Goal: Task Accomplishment & Management: Complete application form

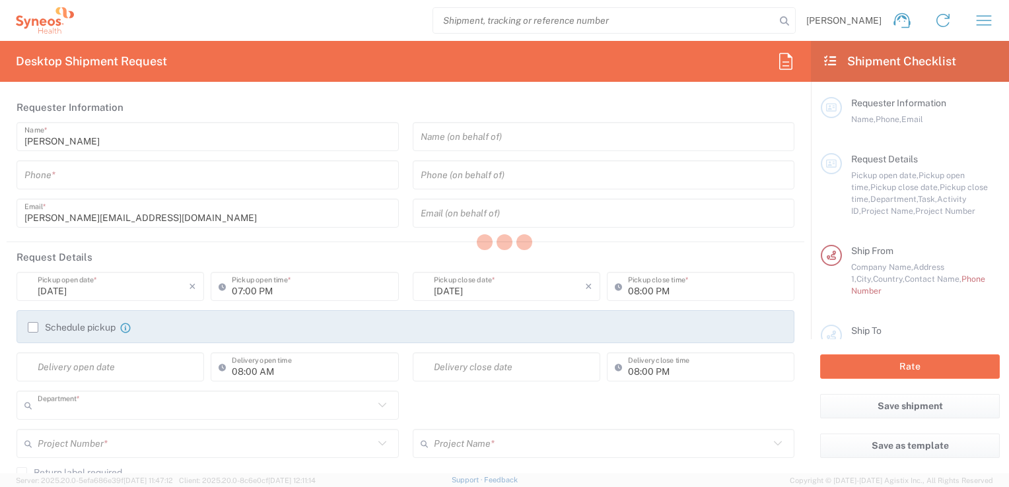
type input "3212"
type input "[GEOGRAPHIC_DATA]"
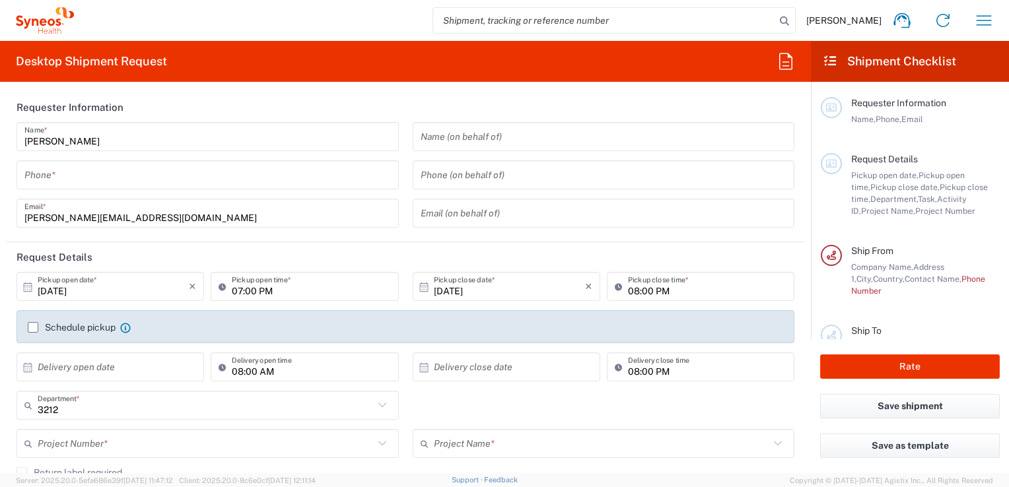
type input "Syneos Health France SARL"
click at [981, 29] on icon "button" at bounding box center [983, 20] width 21 height 21
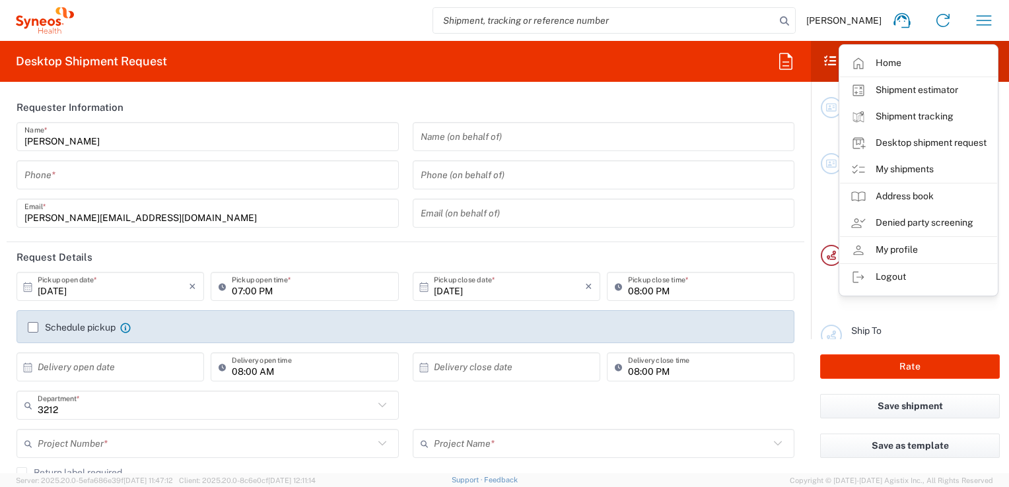
click at [891, 172] on link "My shipments" at bounding box center [918, 169] width 157 height 26
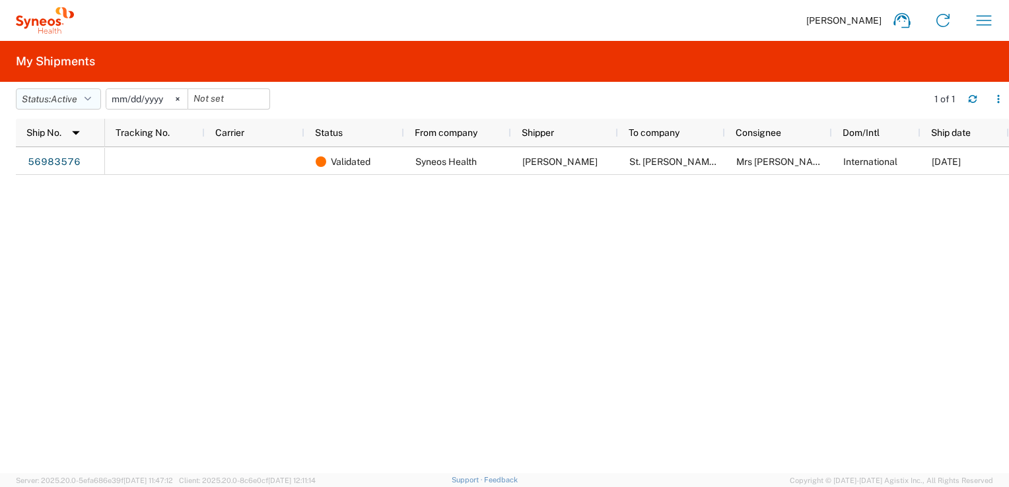
click at [77, 98] on span "Active" at bounding box center [64, 99] width 26 height 11
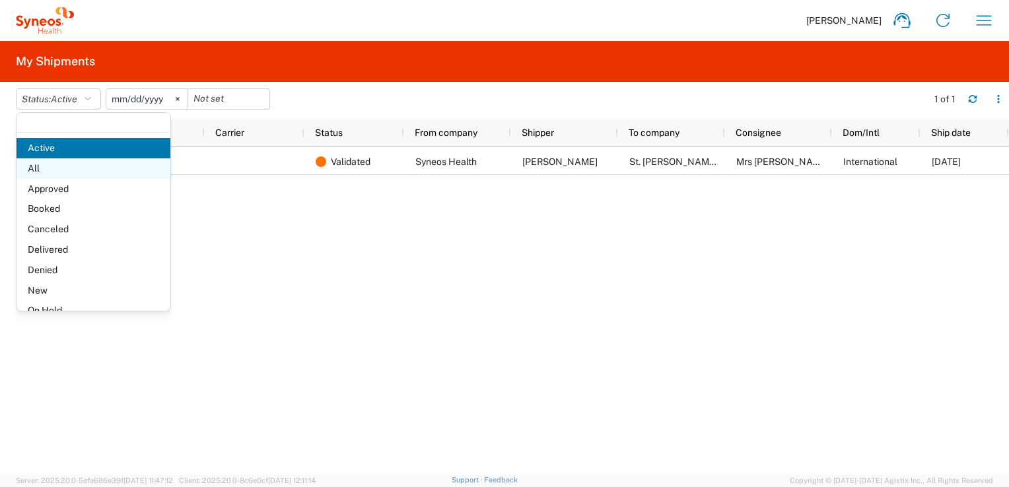
click at [61, 173] on span "All" at bounding box center [94, 168] width 154 height 20
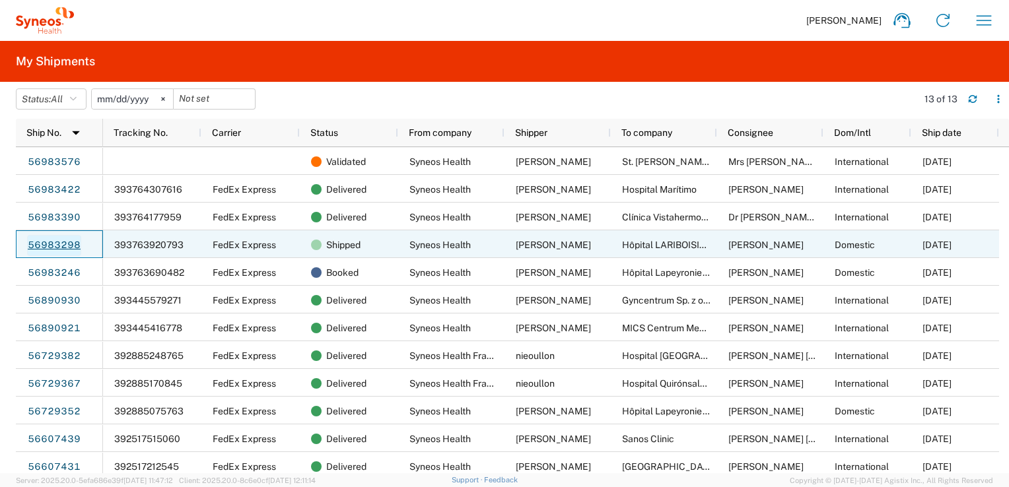
click at [51, 247] on link "56983298" at bounding box center [54, 245] width 54 height 21
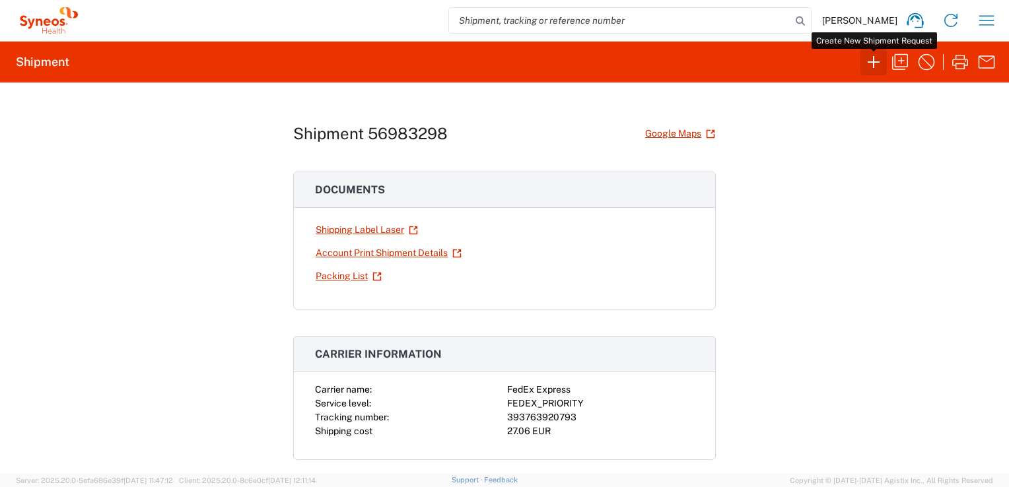
click at [871, 60] on icon "button" at bounding box center [873, 61] width 21 height 21
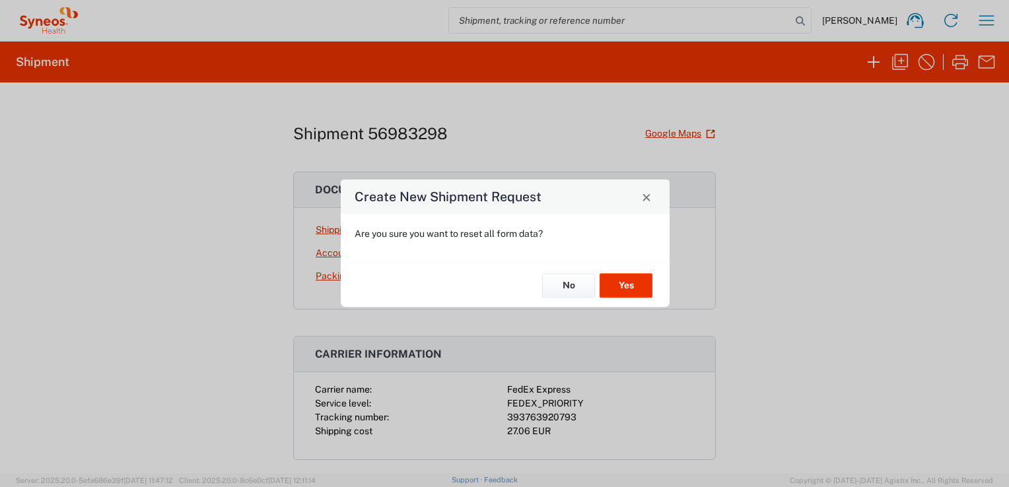
drag, startPoint x: 644, startPoint y: 199, endPoint x: 652, endPoint y: 197, distance: 8.7
click at [646, 199] on span "Close" at bounding box center [646, 197] width 9 height 9
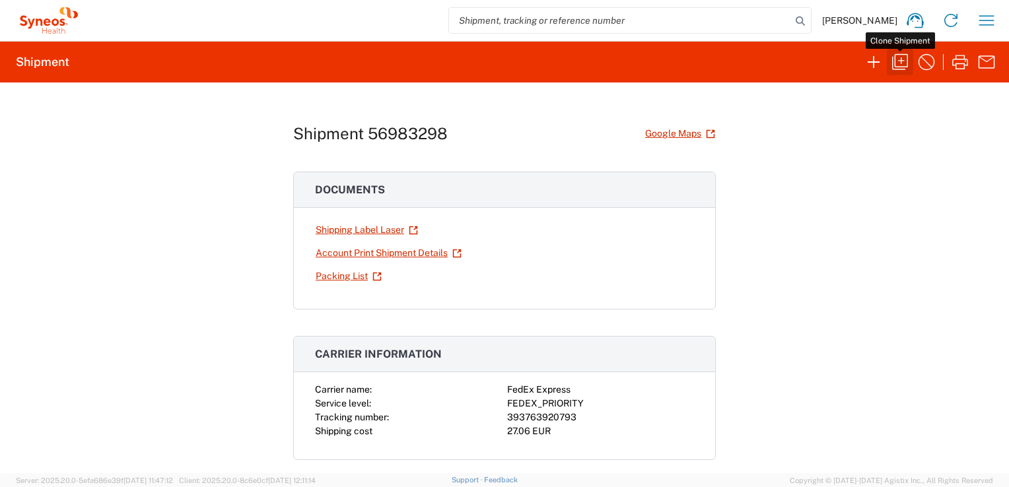
click at [895, 61] on icon "button" at bounding box center [899, 61] width 21 height 21
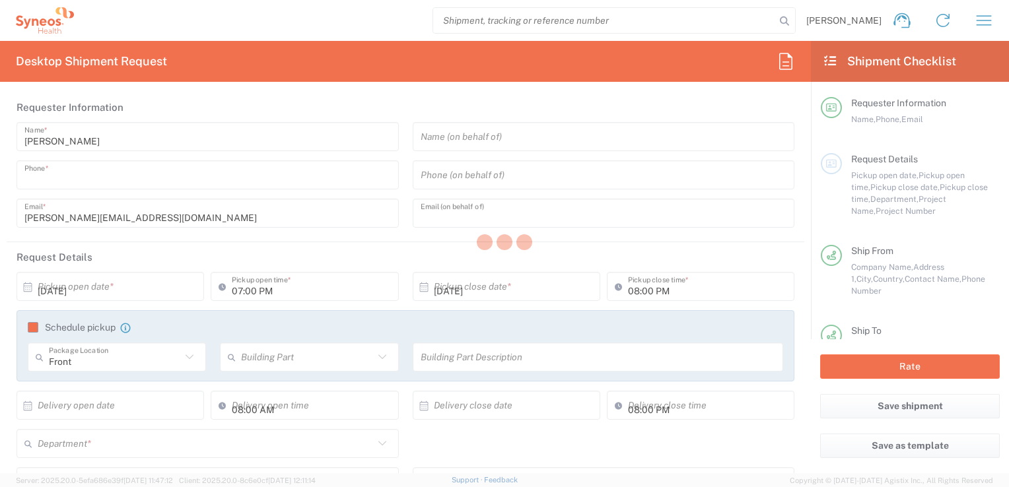
type input "0624546615"
type input "[PERSON_NAME][EMAIL_ADDRESS][DOMAIN_NAME]"
type input "12:00 PM"
type input "04:00 PM"
type textarea "[PERSON_NAME][EMAIL_ADDRESS][DOMAIN_NAME]"
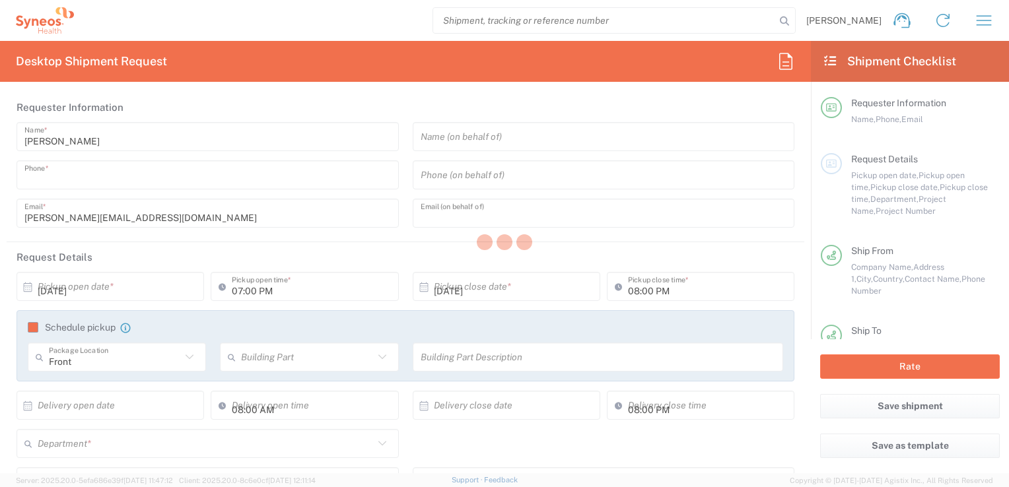
type input "Syneos Health France SARL"
type input "Syneos Health"
type input "[STREET_ADDRESS][PERSON_NAME]"
type input "[STREET_ADDRESS]"
type input "[GEOGRAPHIC_DATA]"
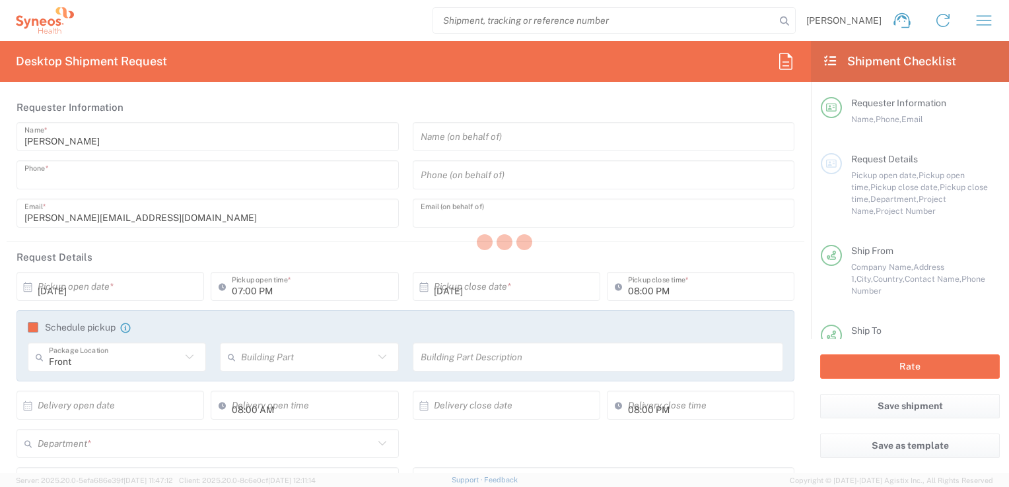
type input "[GEOGRAPHIC_DATA]"
type input "75014"
type input "[PERSON_NAME]"
type input "0624546615"
type input "[PERSON_NAME][EMAIL_ADDRESS][DOMAIN_NAME]"
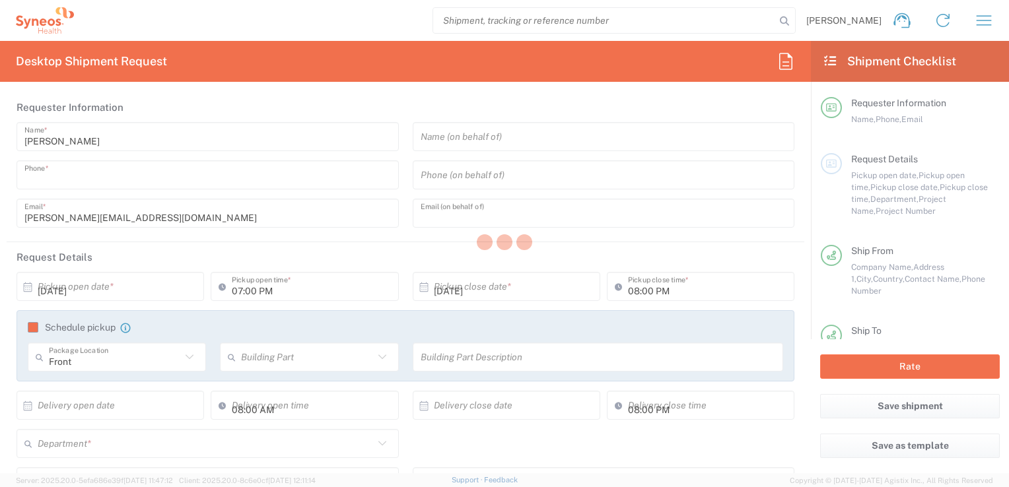
type input "Business (General)"
type input "Hôpital LARIBOISIERE"
type input "Pavillon [PERSON_NAME] - 2ème étage – Rhumatologie"
type input "[STREET_ADDRESS][PERSON_NAME]"
type input "[GEOGRAPHIC_DATA]"
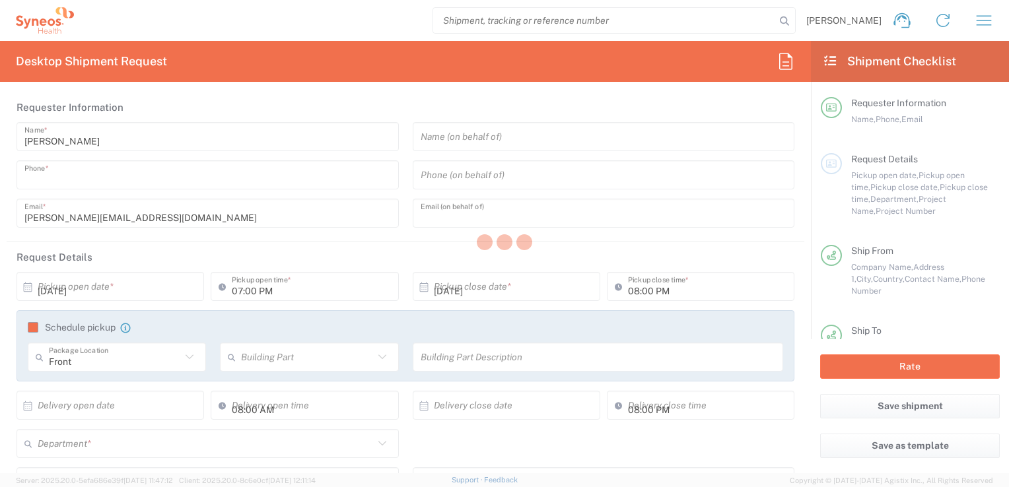
type input "[GEOGRAPHIC_DATA]"
type input "75010"
type input "[PERSON_NAME]"
type input "33149956293"
type input "[EMAIL_ADDRESS][DOMAIN_NAME]"
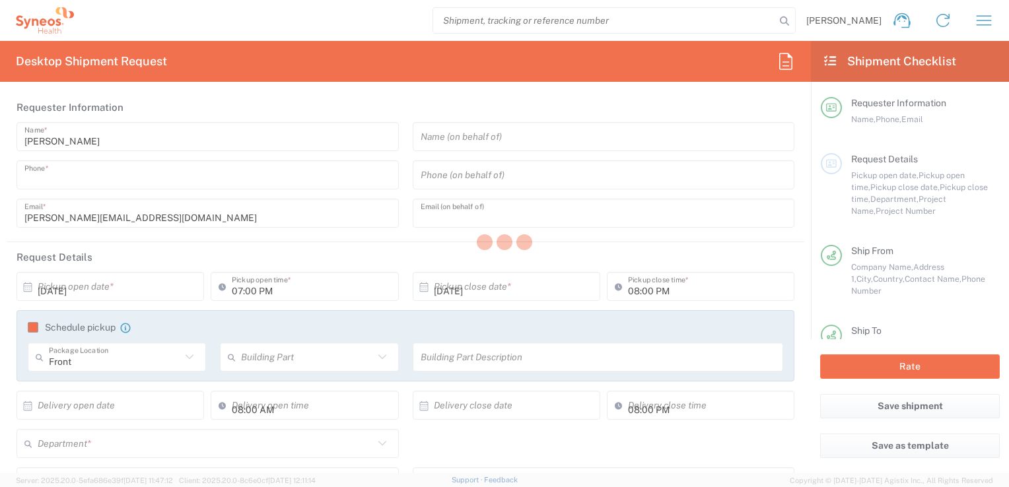
type input "Business (General)"
type input "Sender/Shipper"
type input "[PERSON_NAME]"
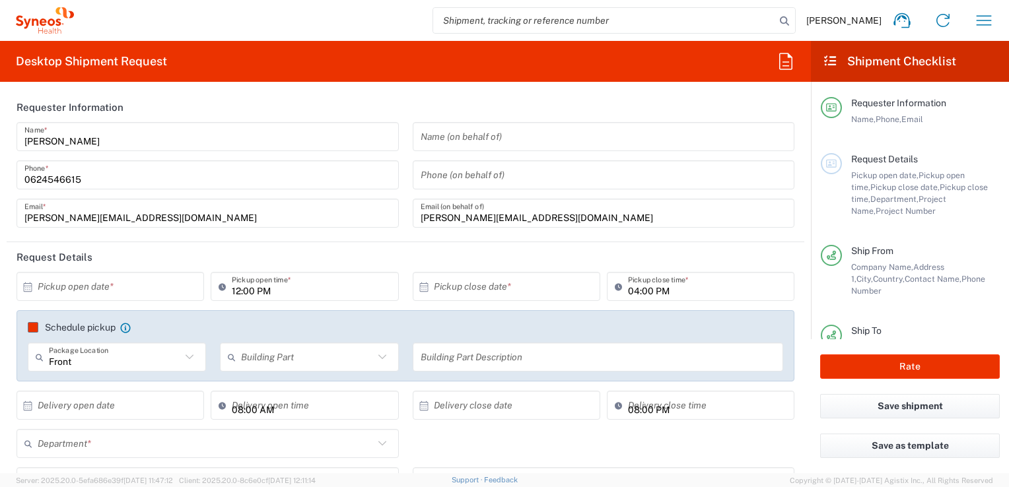
type input "3212"
type input "7061512"
type input "4Moving 7061512"
type input "Envelope"
click at [155, 289] on input "text" at bounding box center [113, 286] width 151 height 23
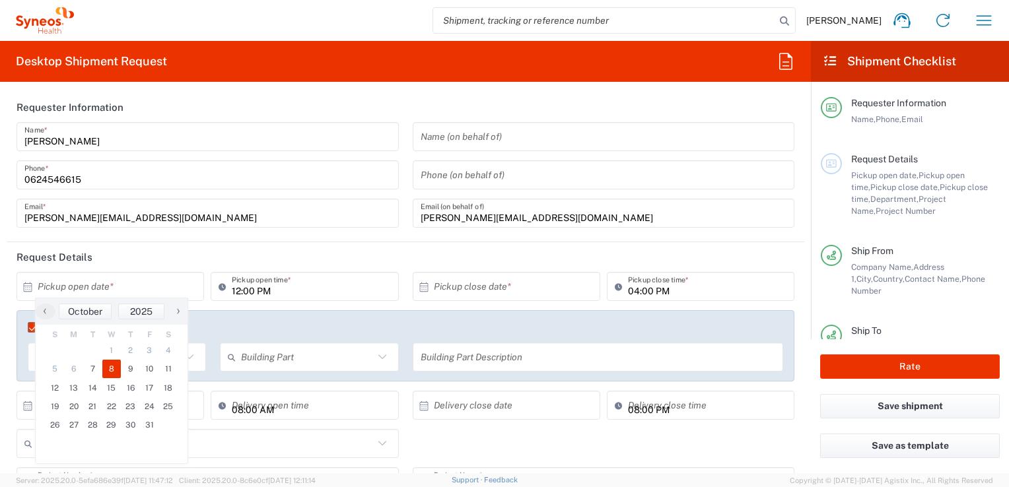
click at [110, 370] on span "8" at bounding box center [111, 369] width 19 height 18
type input "[DATE]"
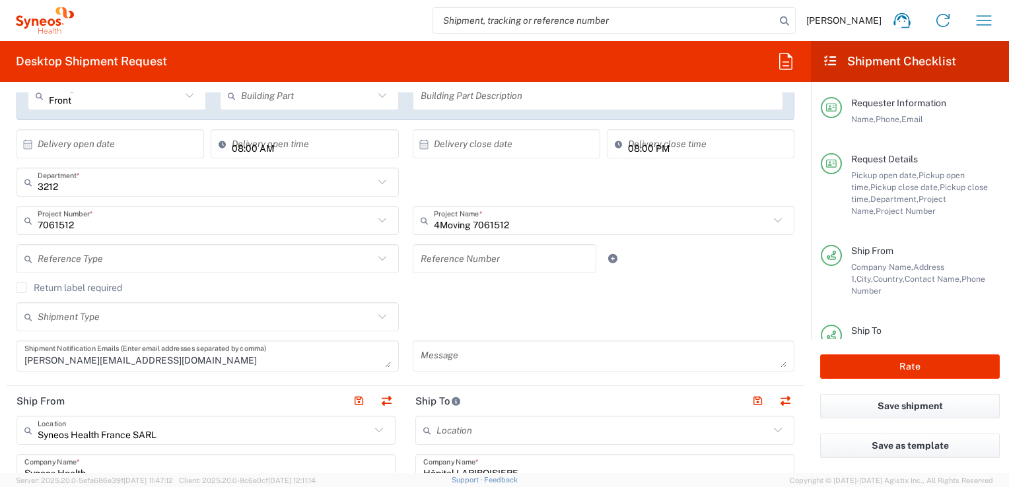
scroll to position [264, 0]
click at [562, 188] on div "3212 Department * 3212 3000 3100 3109 3110 3111 3112 3125 3130 3135 3136 3150 3…" at bounding box center [406, 184] width 792 height 38
click at [658, 275] on div "Reference Type Account Type Activity ID Airline Appointment Number ASN Batch Re…" at bounding box center [406, 261] width 792 height 38
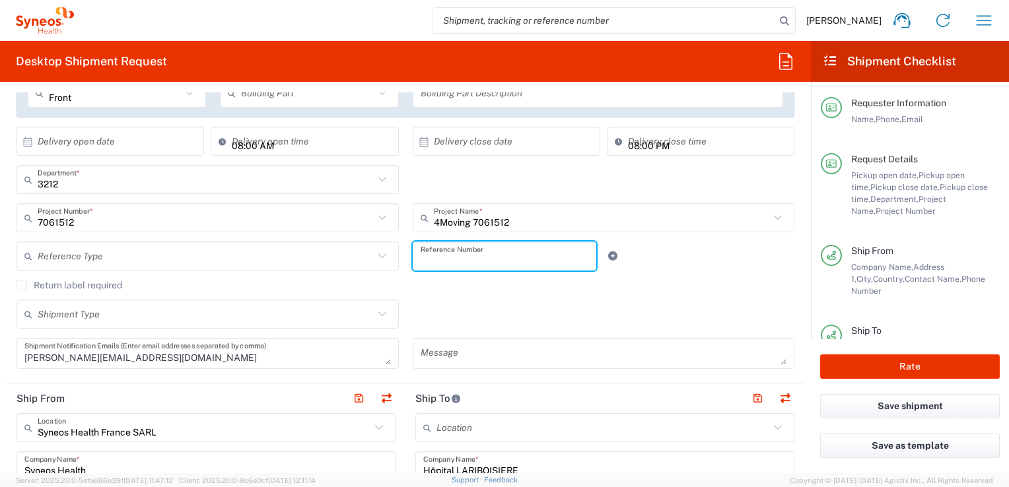
click at [496, 252] on input "text" at bounding box center [505, 256] width 168 height 23
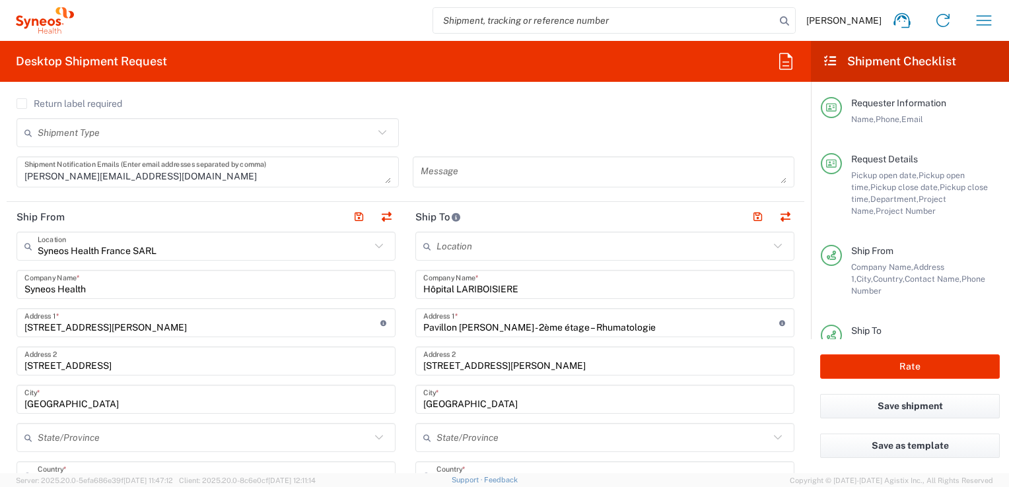
scroll to position [462, 0]
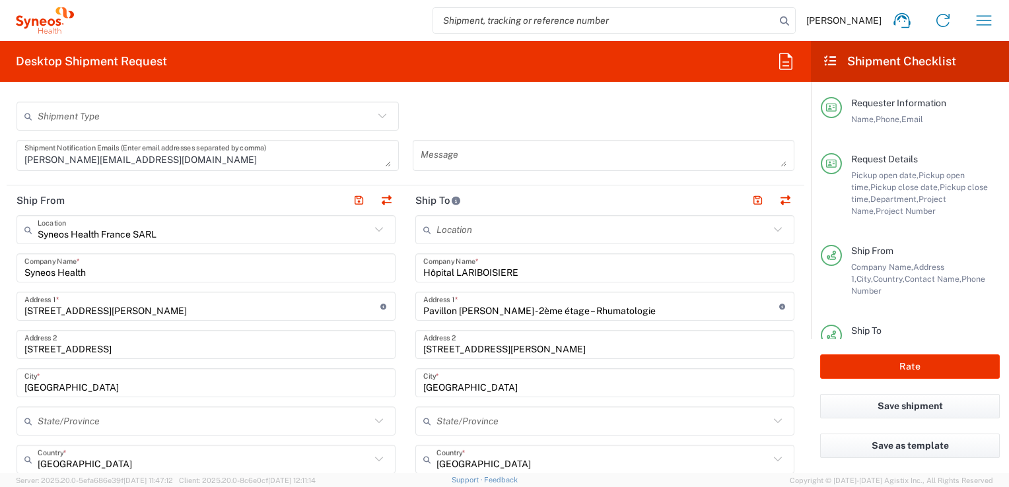
type input "7061512_FRA-06"
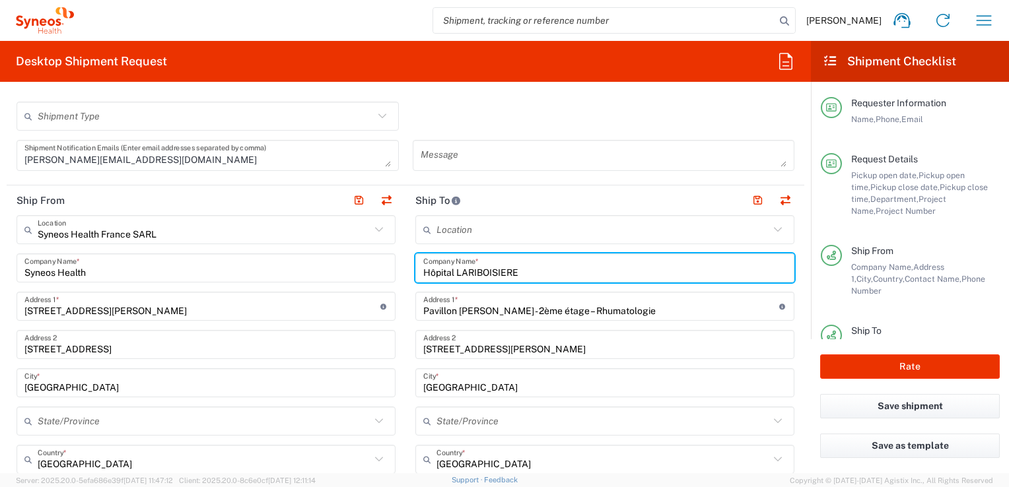
drag, startPoint x: 531, startPoint y: 272, endPoint x: 405, endPoint y: 272, distance: 126.8
click at [405, 272] on main "Location [PERSON_NAME] LLC-[GEOGRAPHIC_DATA] [GEOGRAPHIC_DATA] [GEOGRAPHIC_DATA…" at bounding box center [604, 492] width 399 height 555
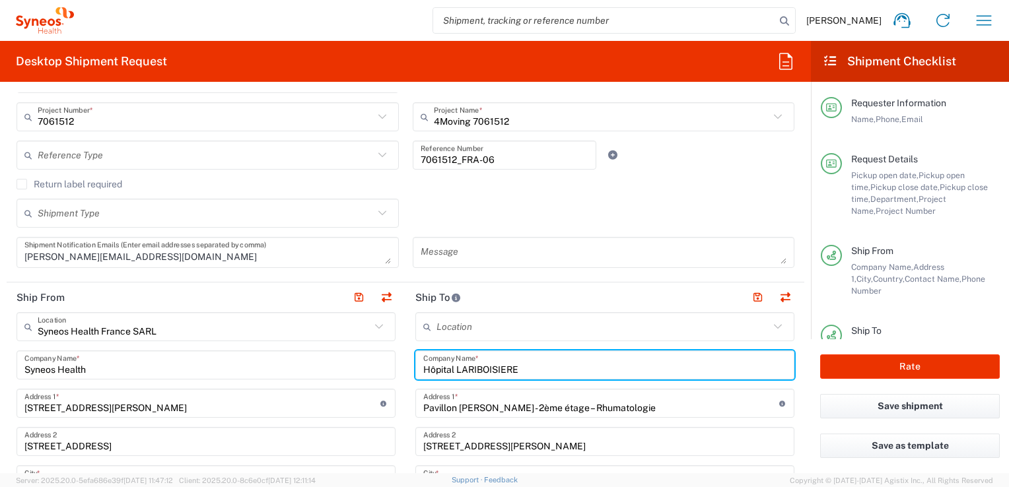
scroll to position [396, 0]
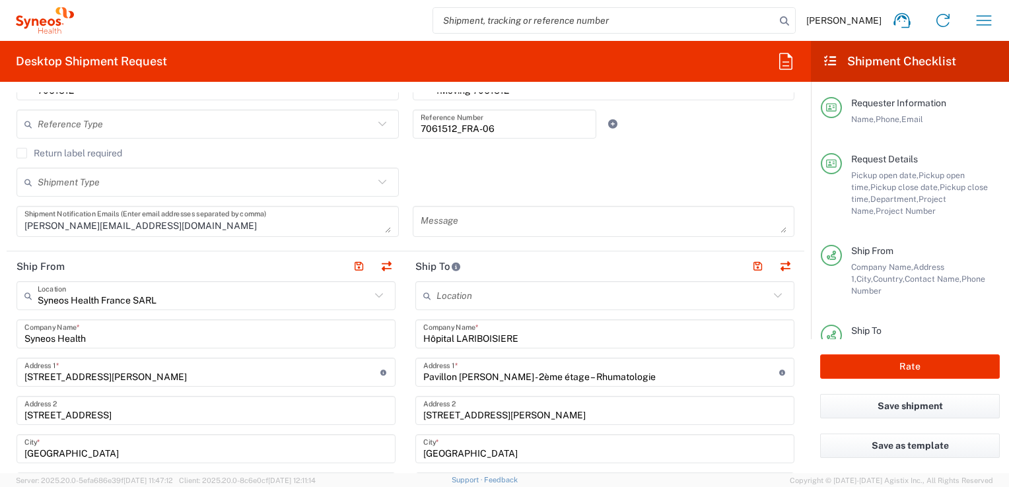
drag, startPoint x: 413, startPoint y: 170, endPoint x: 436, endPoint y: 216, distance: 51.4
click at [413, 170] on div "Shipment Type Batch Regular" at bounding box center [406, 187] width 792 height 38
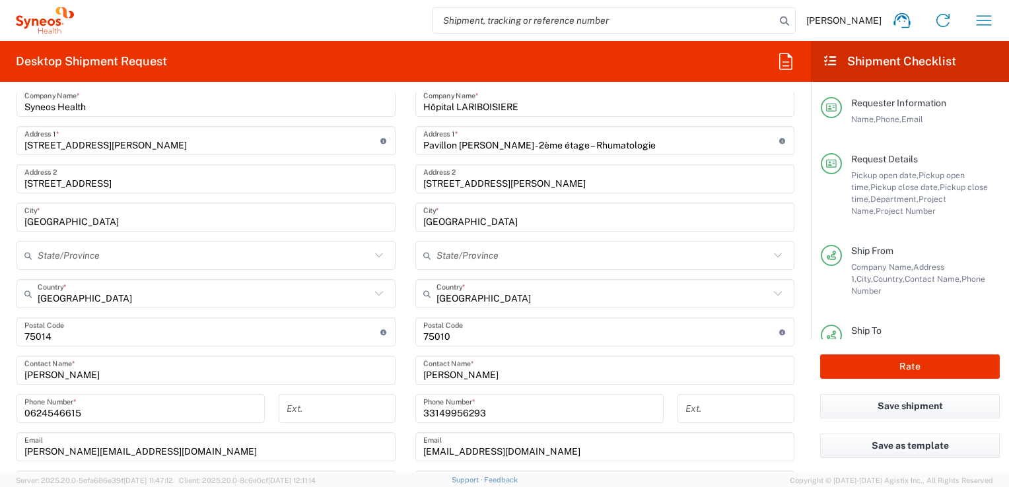
scroll to position [660, 0]
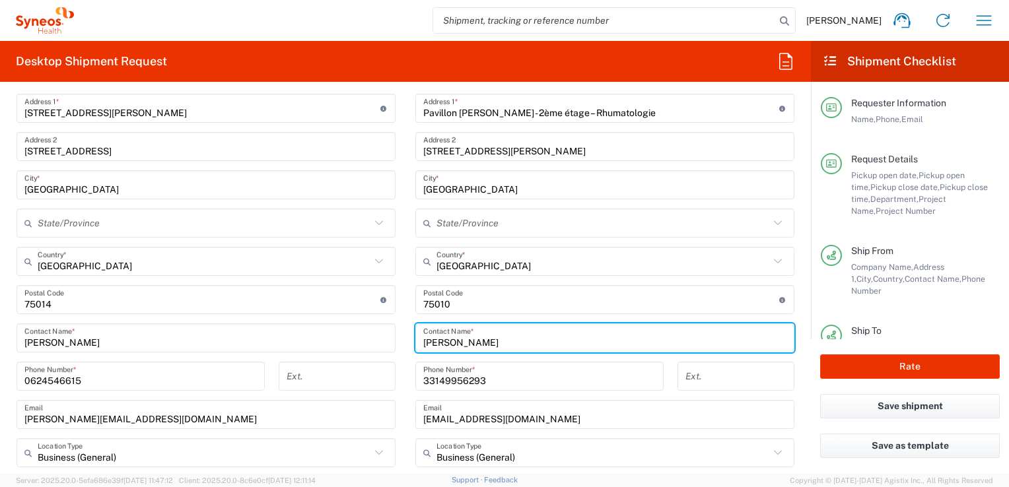
drag, startPoint x: 526, startPoint y: 341, endPoint x: 401, endPoint y: 341, distance: 124.8
click at [405, 341] on main "Location [PERSON_NAME] LLC-[GEOGRAPHIC_DATA] [GEOGRAPHIC_DATA] [GEOGRAPHIC_DATA…" at bounding box center [604, 294] width 399 height 555
paste input "s. [PERSON_NAME]"
type input "[PERSON_NAME]"
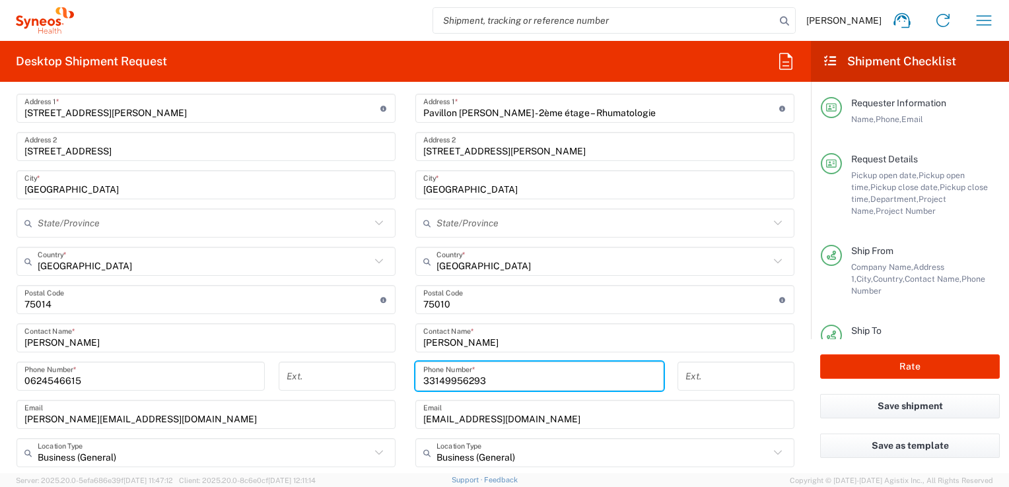
drag, startPoint x: 499, startPoint y: 380, endPoint x: 428, endPoint y: 375, distance: 70.8
click at [428, 375] on input "33149956293" at bounding box center [539, 376] width 232 height 23
paste input "01 58 41 25 87"
type input "331 58 41 25 87"
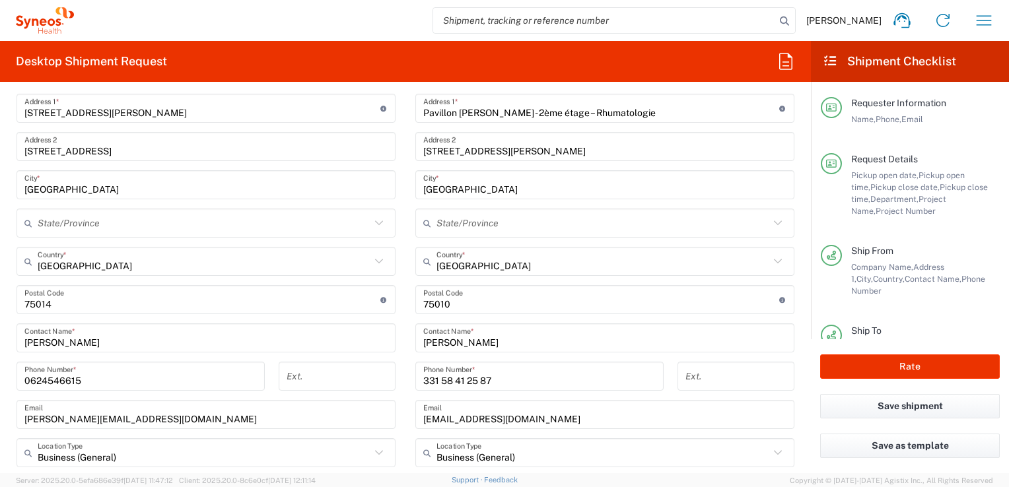
drag, startPoint x: 543, startPoint y: 416, endPoint x: 547, endPoint y: 423, distance: 8.0
click at [543, 416] on input "[EMAIL_ADDRESS][DOMAIN_NAME]" at bounding box center [604, 414] width 363 height 23
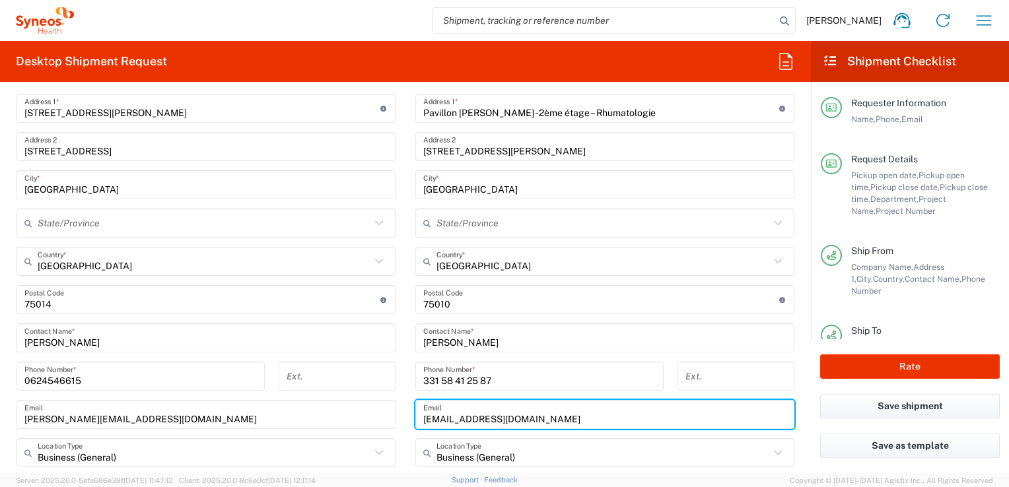
drag, startPoint x: 547, startPoint y: 419, endPoint x: 411, endPoint y: 404, distance: 137.4
click at [415, 404] on div "[EMAIL_ADDRESS][DOMAIN_NAME] Email" at bounding box center [604, 414] width 379 height 29
paste input "[PERSON_NAME][EMAIL_ADDRESS][DOMAIN_NAME],"
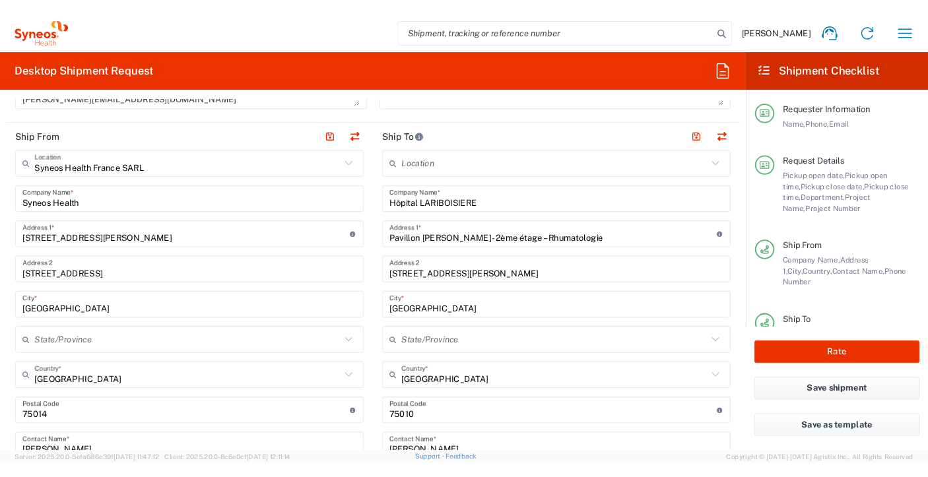
scroll to position [528, 0]
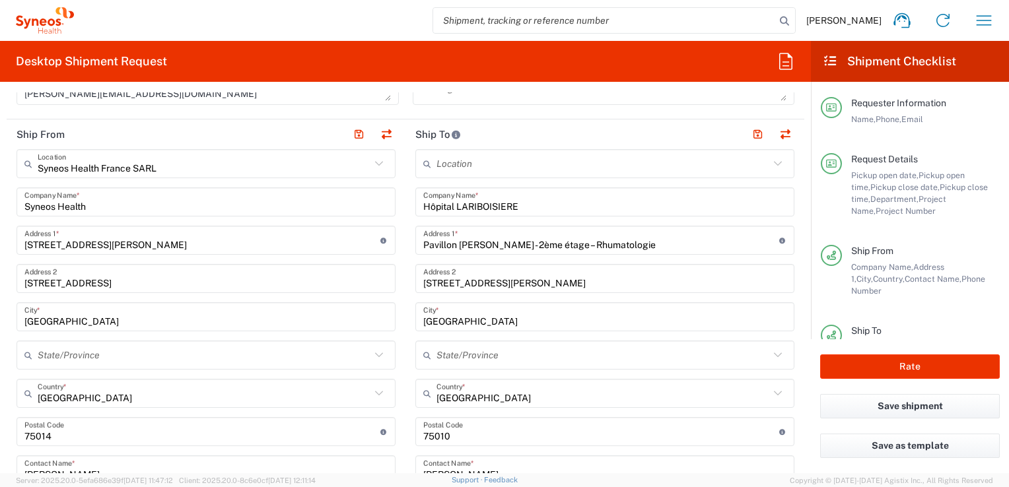
type input "[PERSON_NAME][EMAIL_ADDRESS][DOMAIN_NAME]"
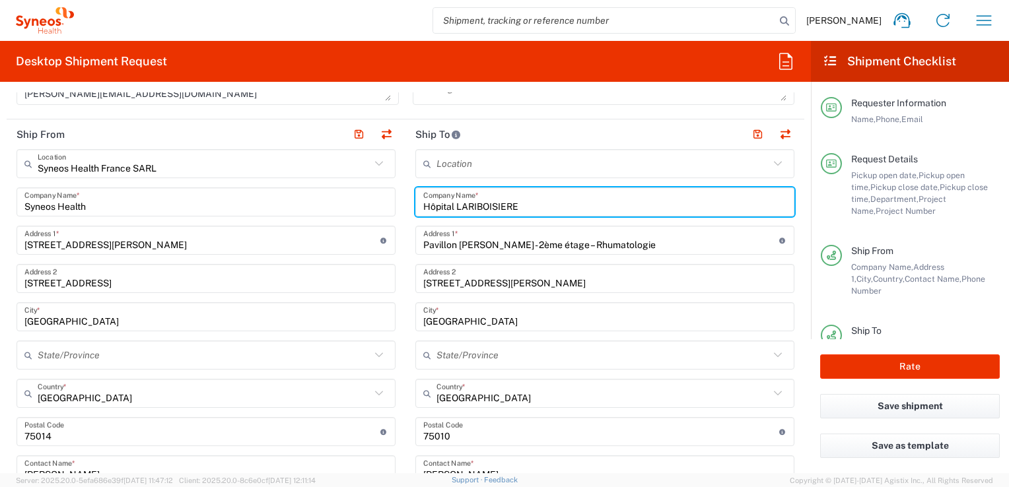
drag, startPoint x: 526, startPoint y: 205, endPoint x: 452, endPoint y: 202, distance: 74.0
click at [452, 202] on input "Hôpital LARIBOISIERE" at bounding box center [604, 202] width 363 height 23
type input "Hôpital Cochin"
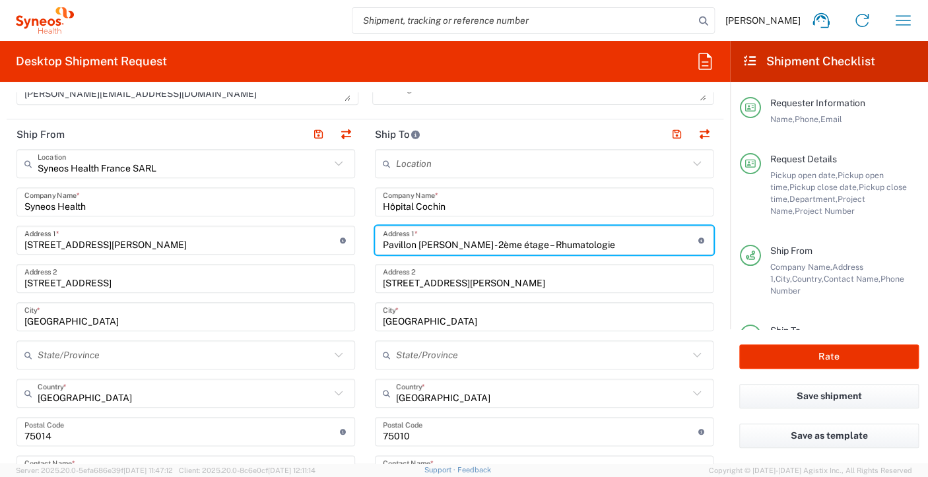
click at [483, 240] on input "Pavillon [PERSON_NAME] - 2ème étage – Rhumatologie" at bounding box center [541, 240] width 316 height 23
drag, startPoint x: 407, startPoint y: 243, endPoint x: 376, endPoint y: 250, distance: 31.7
click at [329, 248] on div "Ship From Syneos Health [GEOGRAPHIC_DATA] SARL Location Syneos Health [GEOGRAPH…" at bounding box center [365, 453] width 717 height 666
paste input "[STREET_ADDRESS]"
type input "[STREET_ADDRESS]"
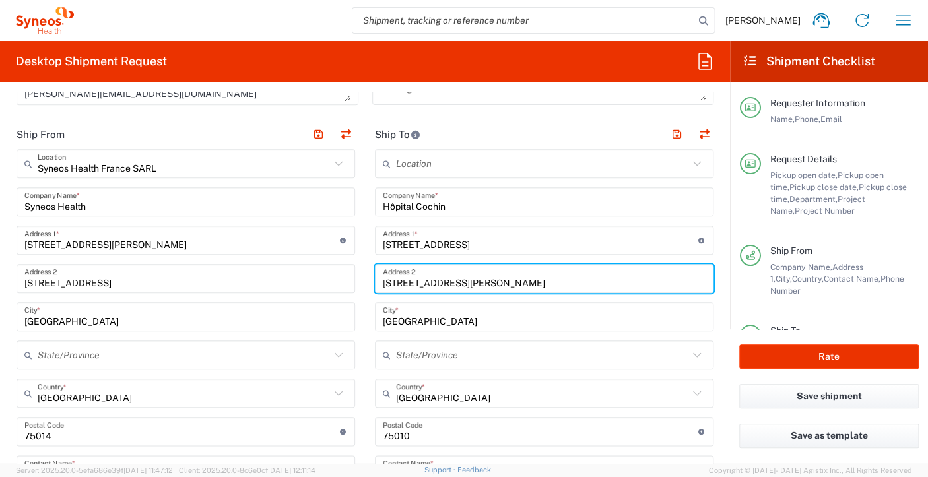
click at [487, 285] on input "[STREET_ADDRESS][PERSON_NAME]" at bounding box center [544, 278] width 323 height 23
drag, startPoint x: 489, startPoint y: 284, endPoint x: 364, endPoint y: 280, distance: 124.8
click at [365, 280] on main "Location [PERSON_NAME] LLC-[GEOGRAPHIC_DATA] [GEOGRAPHIC_DATA] [GEOGRAPHIC_DATA…" at bounding box center [544, 426] width 359 height 555
paste input "Pavillon Hardy B"
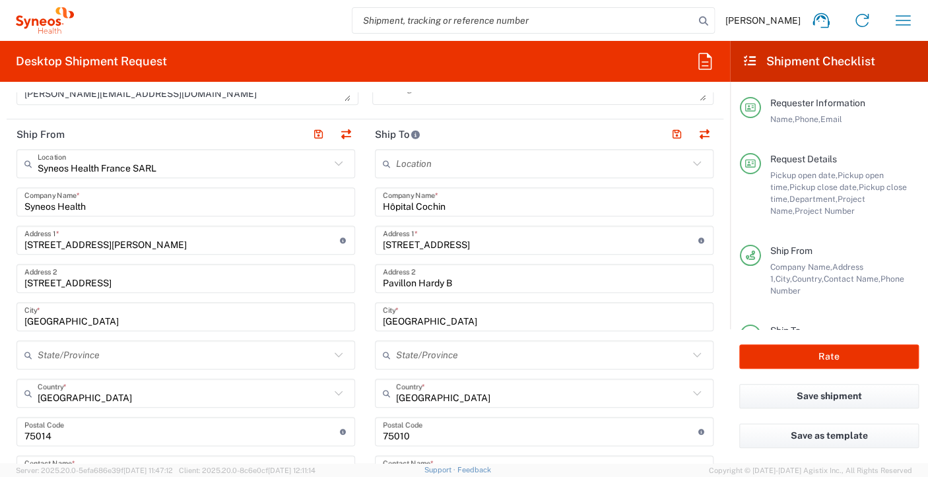
click at [488, 279] on input "Pavillon Hardy B" at bounding box center [544, 278] width 323 height 23
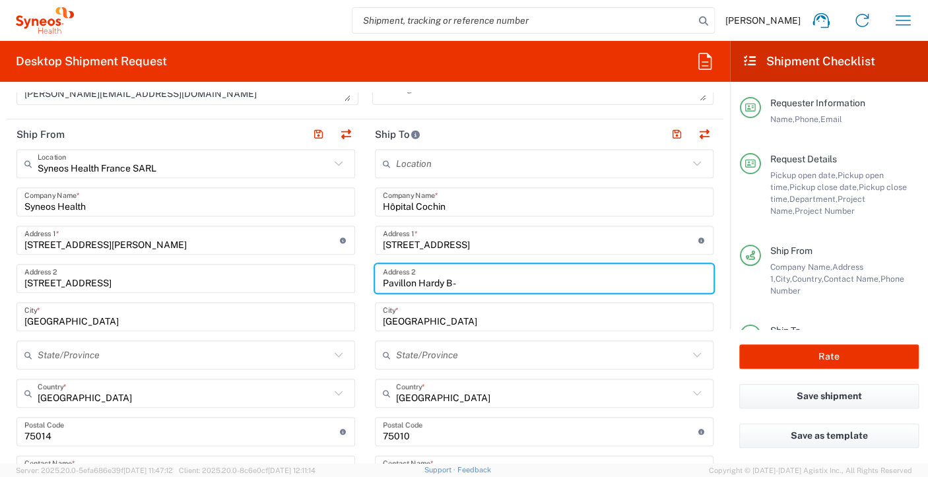
paste input "1er sous-sol"
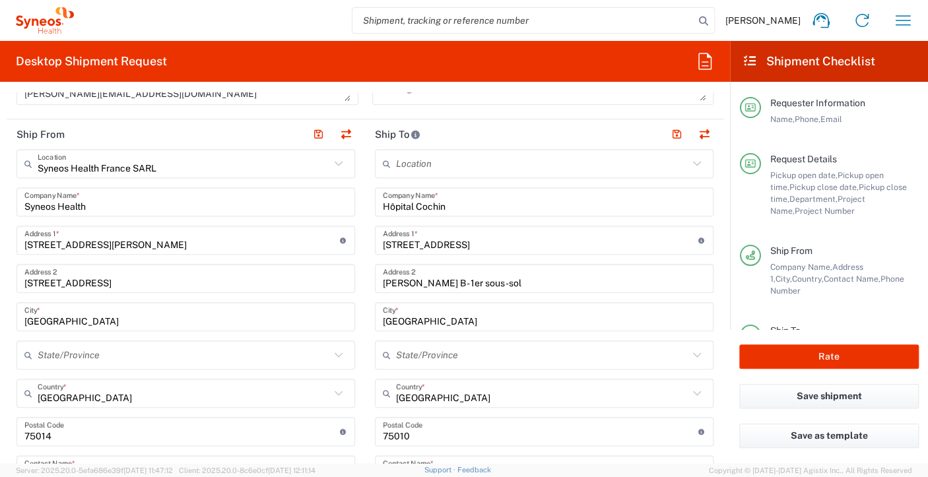
click at [524, 277] on input "[PERSON_NAME] B - 1er sous-sol" at bounding box center [544, 278] width 323 height 23
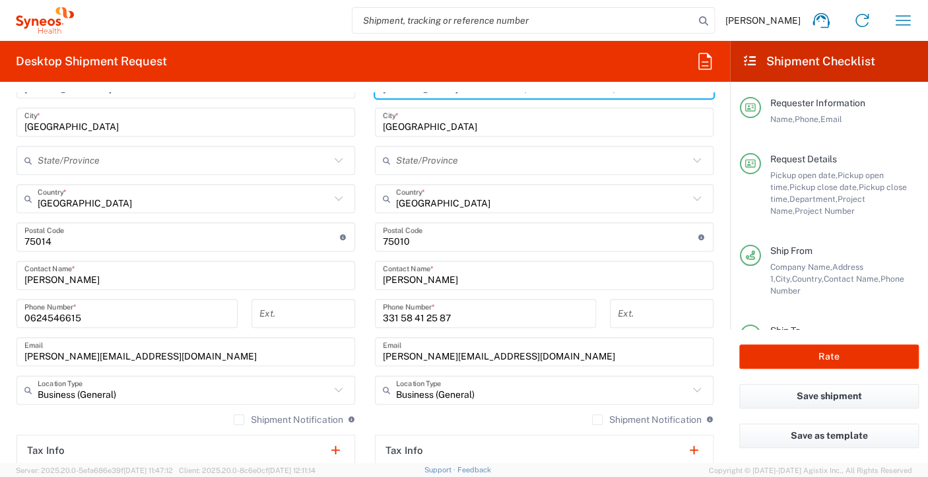
scroll to position [726, 0]
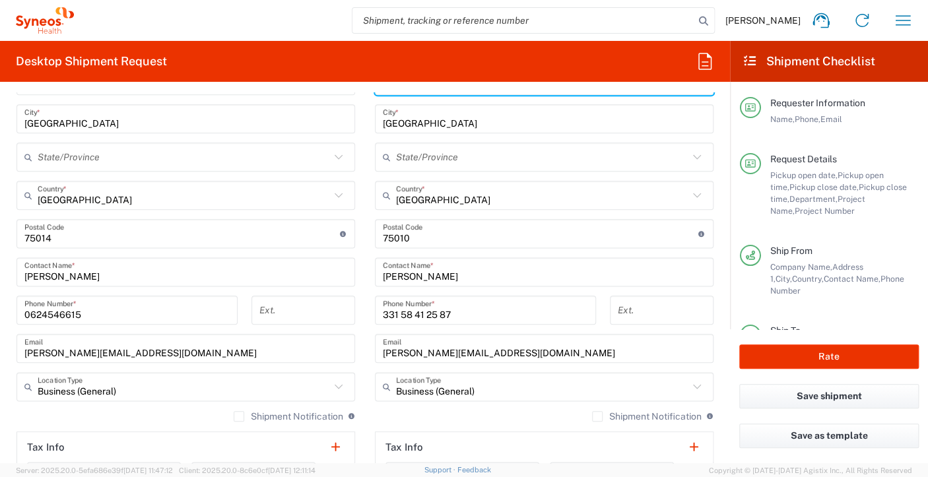
type input "[PERSON_NAME] B - 1er sous-sol (Service Reeducation)"
click at [404, 236] on input "undefined" at bounding box center [541, 233] width 316 height 23
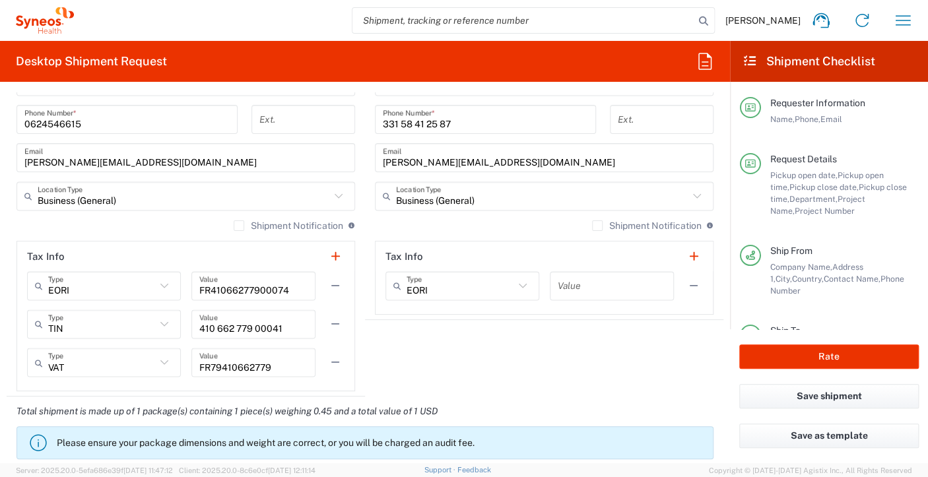
scroll to position [924, 0]
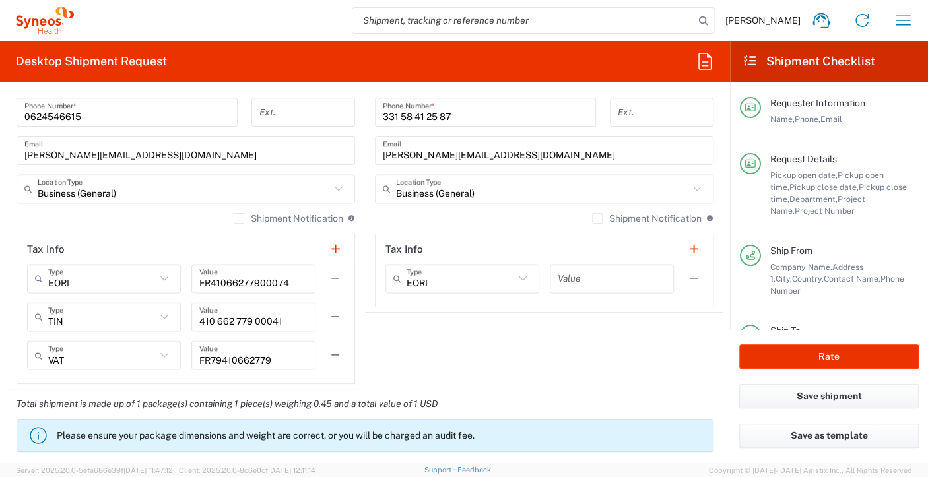
type input "75014"
click at [501, 215] on div "Shipment Notification If checked, a shipment notification email will be sent to…" at bounding box center [544, 223] width 339 height 21
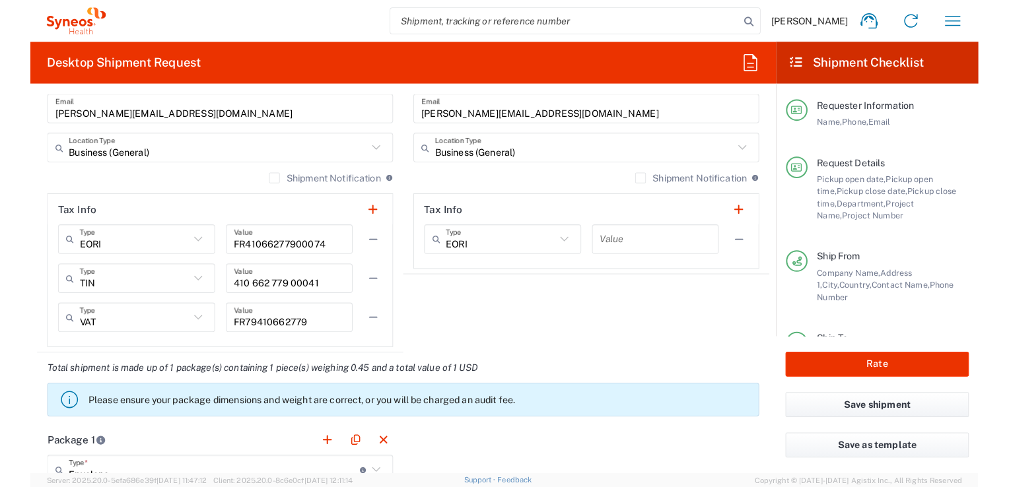
scroll to position [1056, 0]
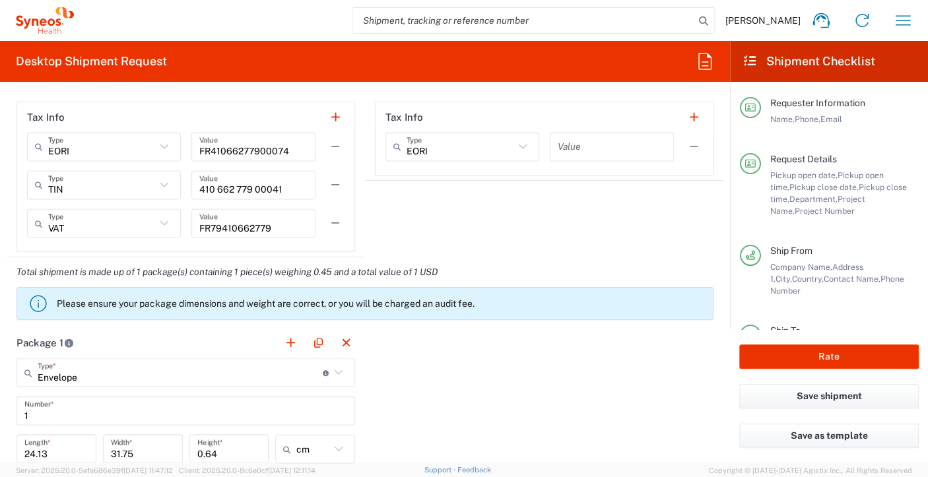
click at [280, 26] on div "[PERSON_NAME] Home Shipment estimator Shipment tracking Desktop shipment reques…" at bounding box center [499, 21] width 850 height 32
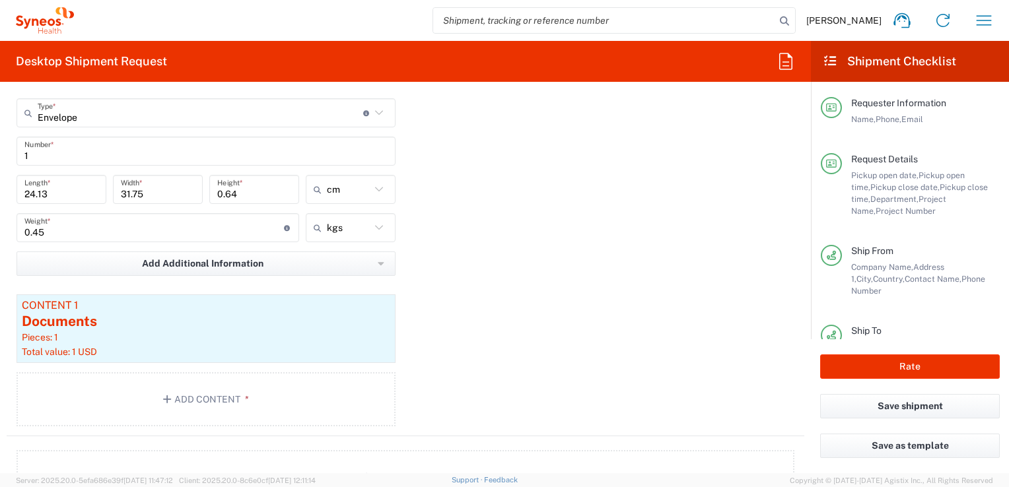
scroll to position [1386, 0]
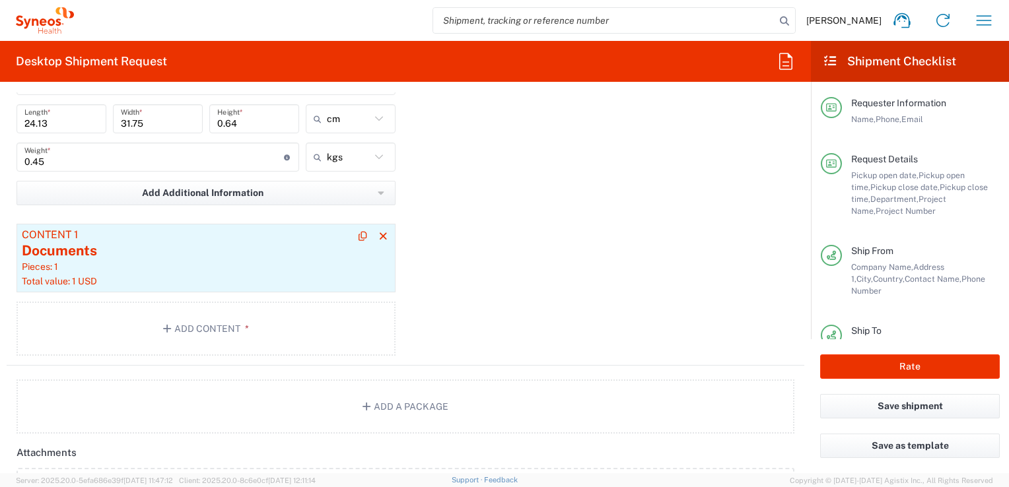
click at [174, 277] on div "Total value: 1 USD" at bounding box center [206, 281] width 368 height 12
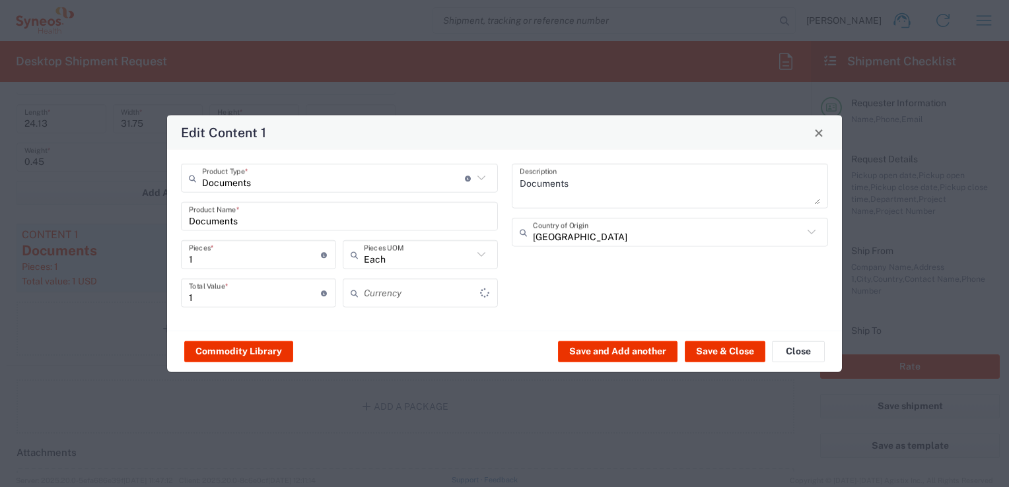
type input "US Dollar"
click at [702, 353] on button "Save & Close" at bounding box center [725, 351] width 81 height 21
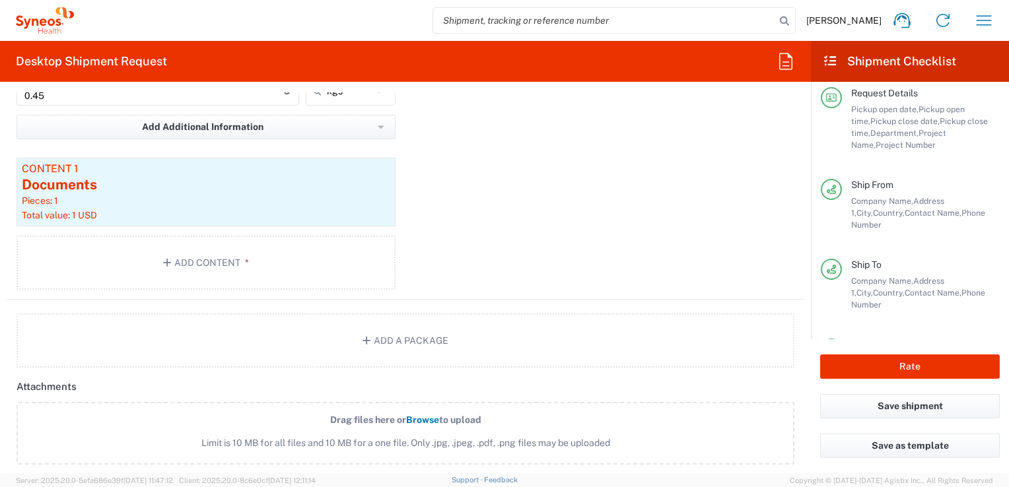
scroll to position [0, 0]
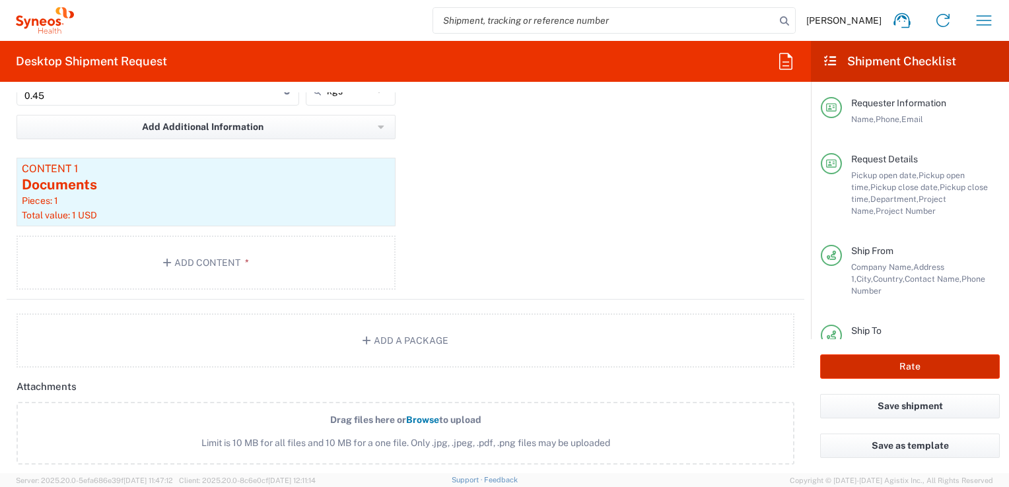
click at [893, 363] on button "Rate" at bounding box center [910, 367] width 180 height 24
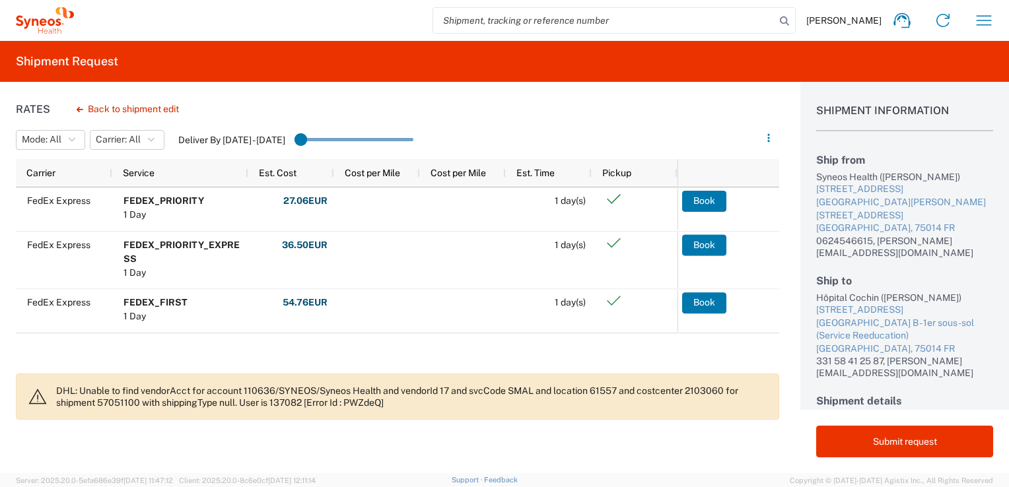
click at [705, 95] on div "Rates Back to shipment edit Mode: All All SMAL Carrier: All All FedEx Express D…" at bounding box center [389, 278] width 779 height 392
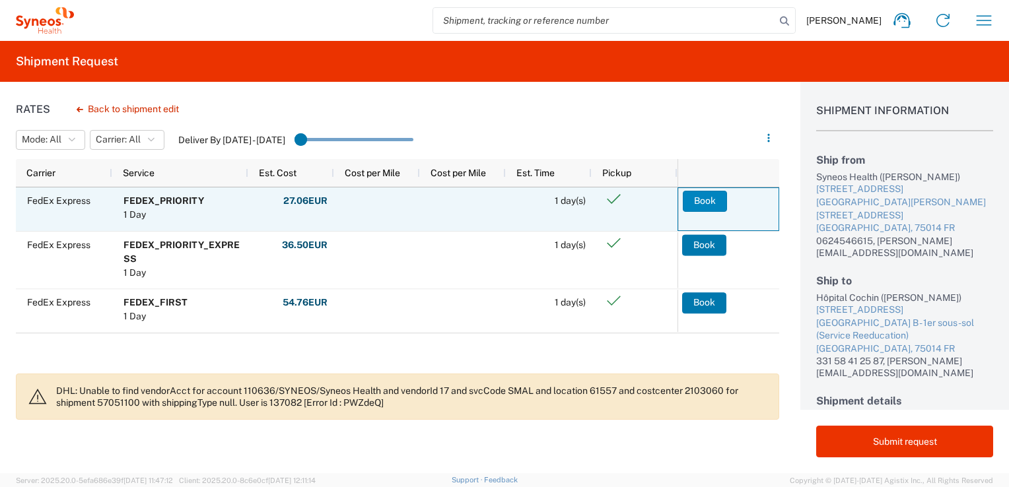
click at [703, 198] on button "Book" at bounding box center [705, 201] width 44 height 21
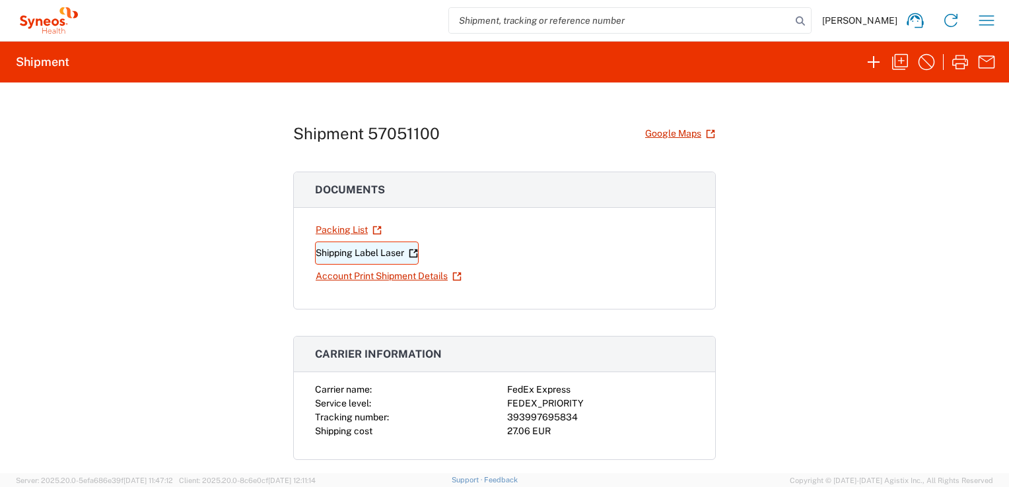
click at [354, 252] on link "Shipping Label Laser" at bounding box center [367, 253] width 104 height 23
click at [985, 21] on icon "button" at bounding box center [986, 20] width 21 height 21
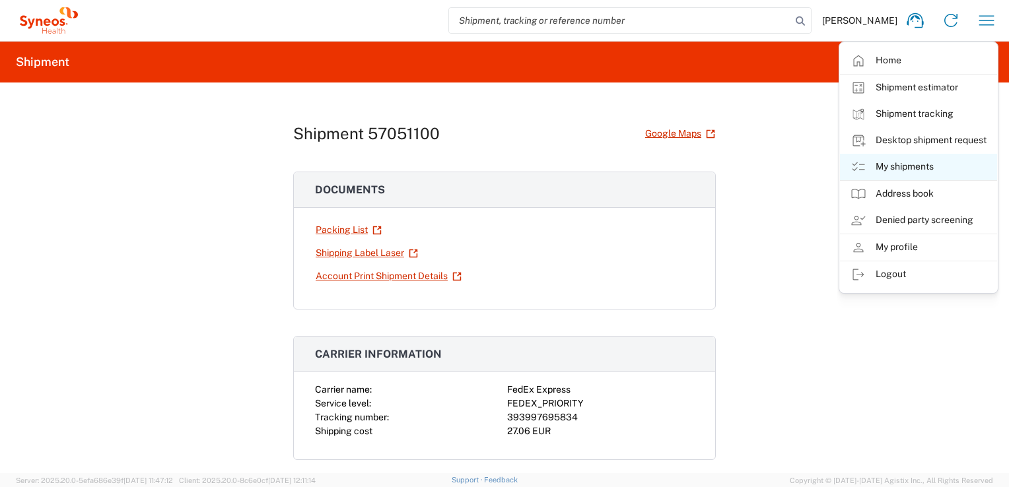
click at [900, 165] on link "My shipments" at bounding box center [918, 167] width 157 height 26
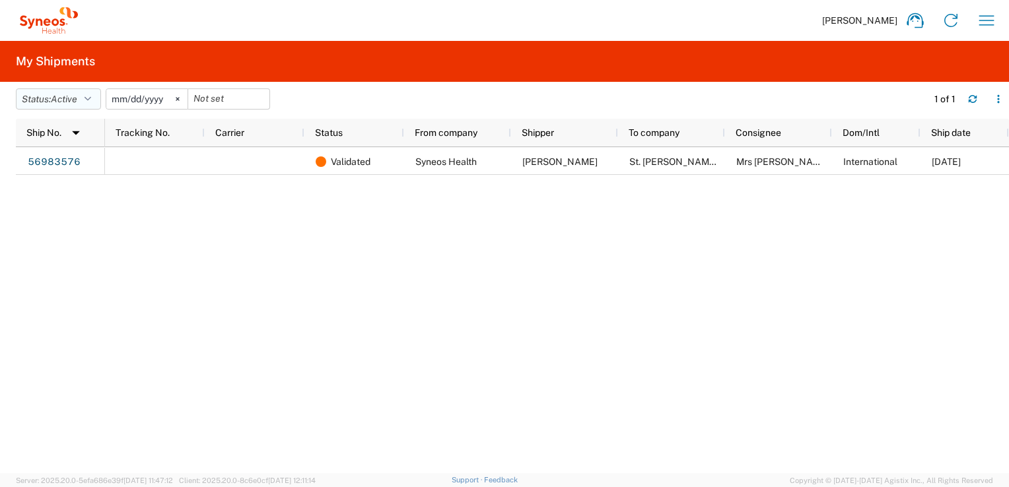
click at [83, 99] on button "Status: Active" at bounding box center [58, 98] width 85 height 21
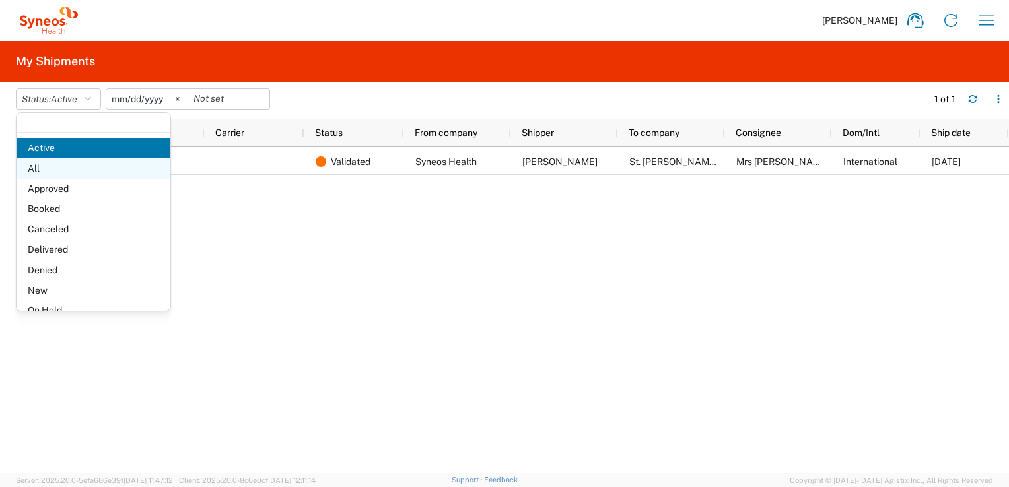
click at [41, 165] on span "All" at bounding box center [94, 168] width 154 height 20
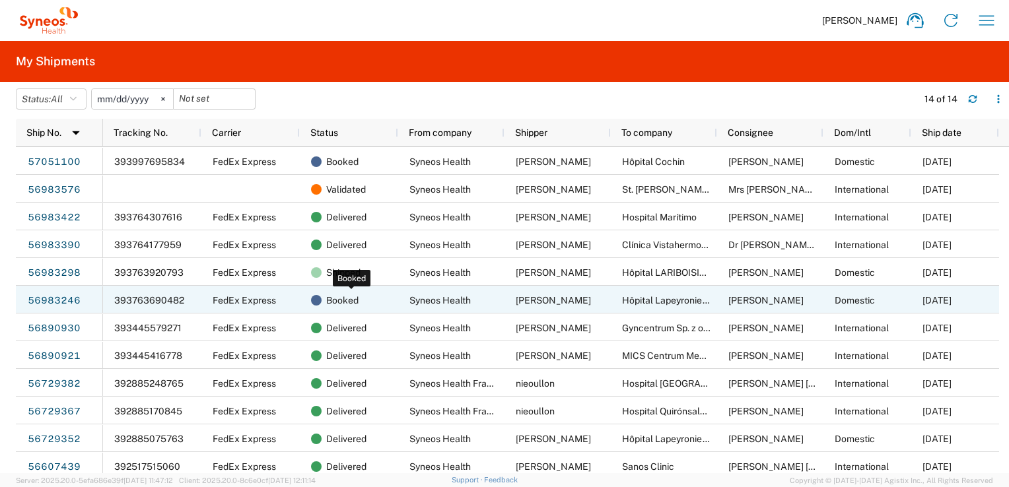
click at [345, 306] on span "Booked" at bounding box center [342, 301] width 32 height 28
click at [69, 297] on link "56983246" at bounding box center [54, 300] width 54 height 21
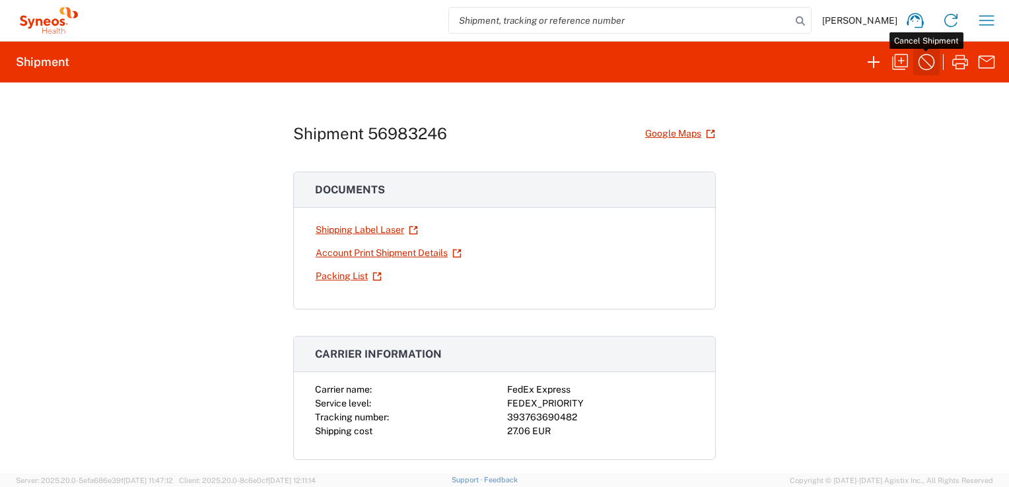
click at [928, 61] on icon "button" at bounding box center [926, 61] width 21 height 21
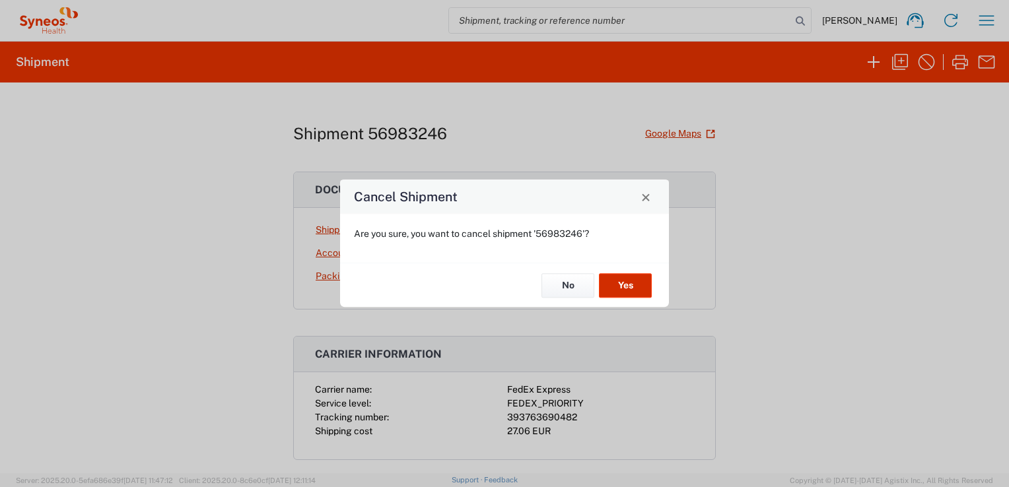
click at [627, 284] on button "Yes" at bounding box center [625, 285] width 53 height 24
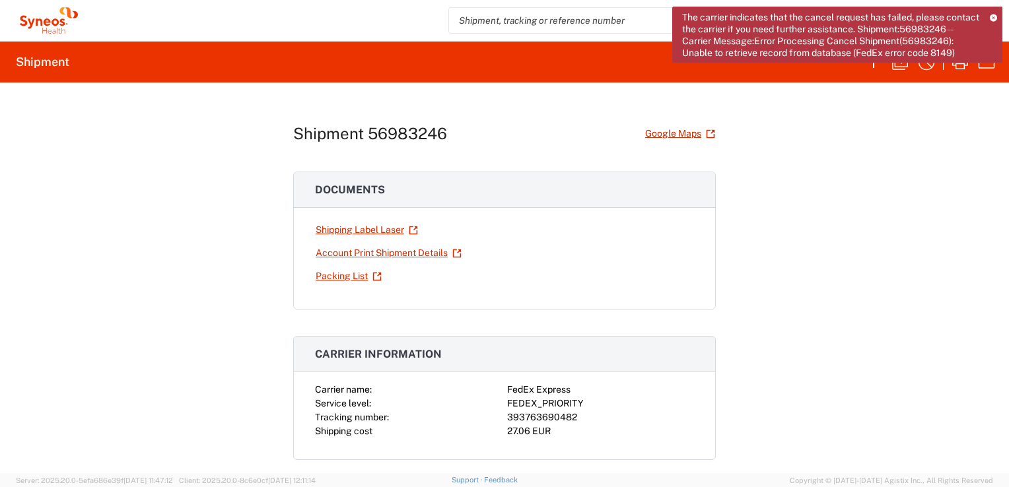
click at [994, 16] on icon at bounding box center [993, 17] width 7 height 7
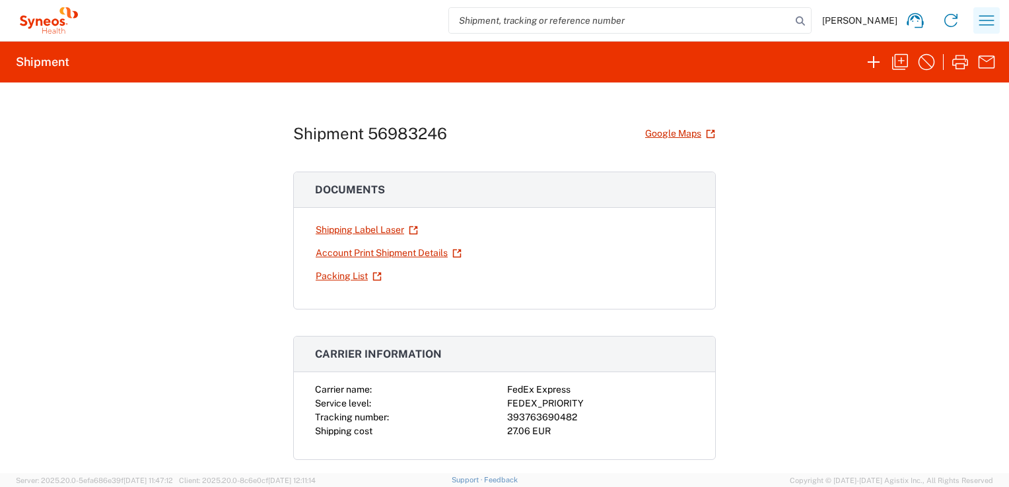
click at [992, 20] on icon "button" at bounding box center [986, 20] width 15 height 10
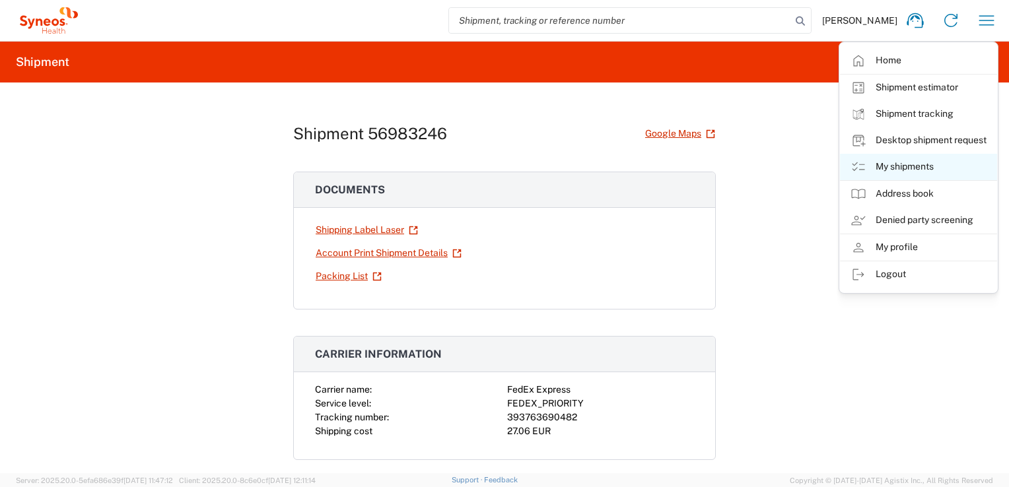
click at [900, 171] on link "My shipments" at bounding box center [918, 167] width 157 height 26
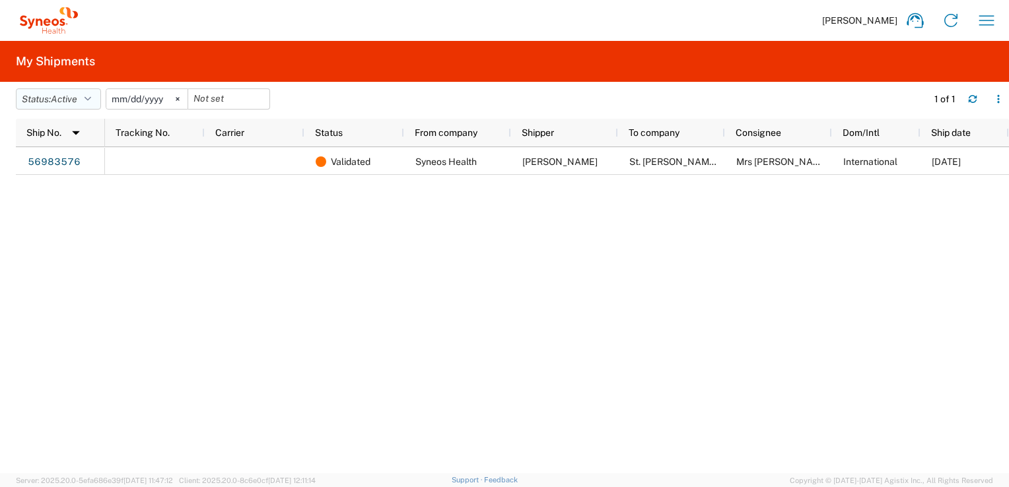
click at [85, 101] on button "Status: Active" at bounding box center [58, 98] width 85 height 21
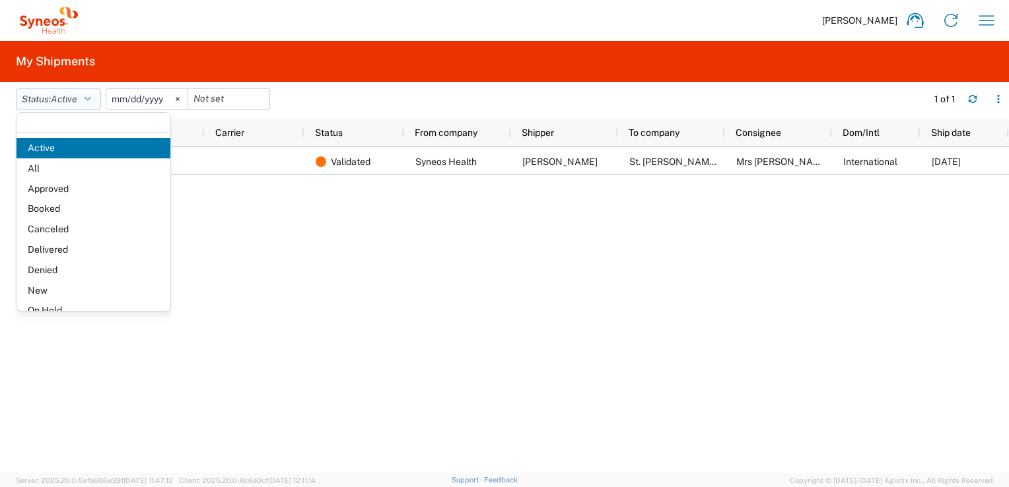
click at [63, 100] on span "Active" at bounding box center [64, 99] width 26 height 11
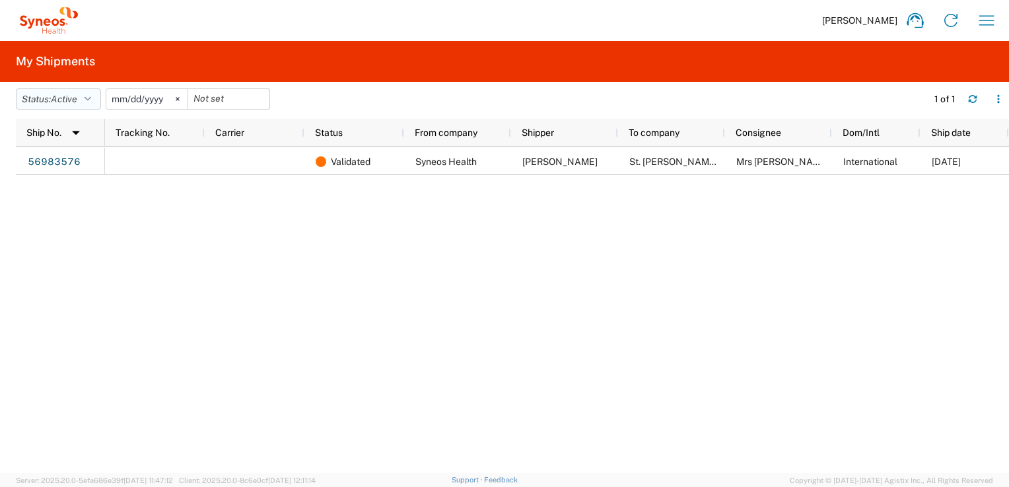
click at [69, 96] on span "Active" at bounding box center [64, 99] width 26 height 11
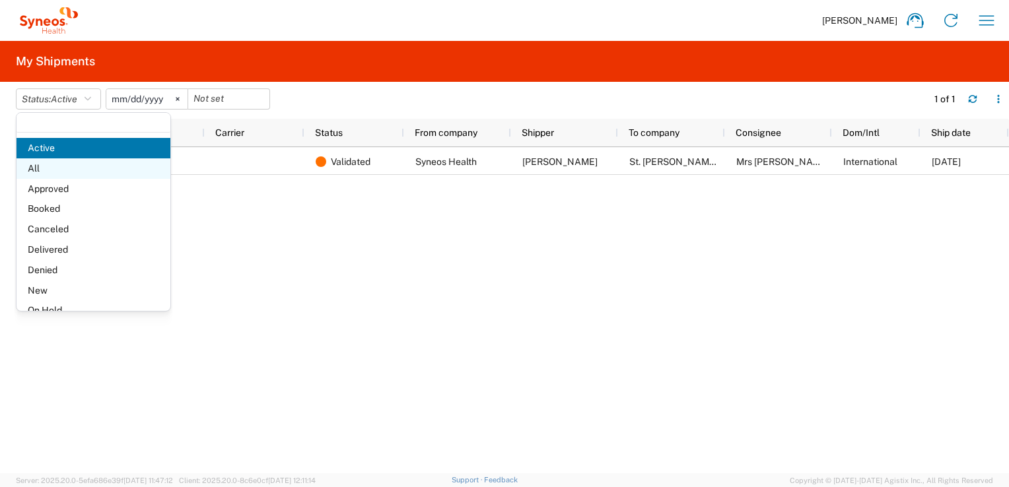
click at [38, 170] on span "All" at bounding box center [94, 168] width 154 height 20
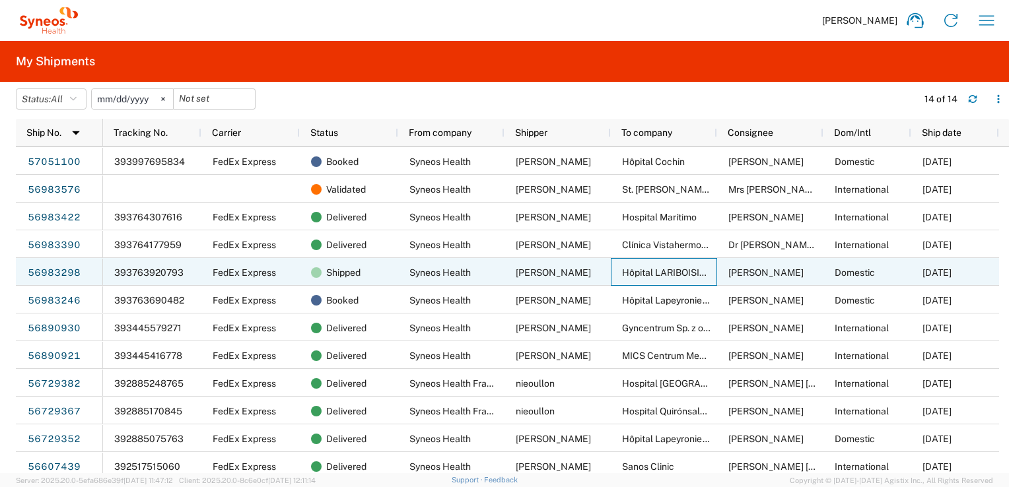
click at [666, 271] on span "Hôpital LARIBOISIERE" at bounding box center [669, 272] width 95 height 11
click at [64, 265] on link "56983298" at bounding box center [54, 273] width 54 height 21
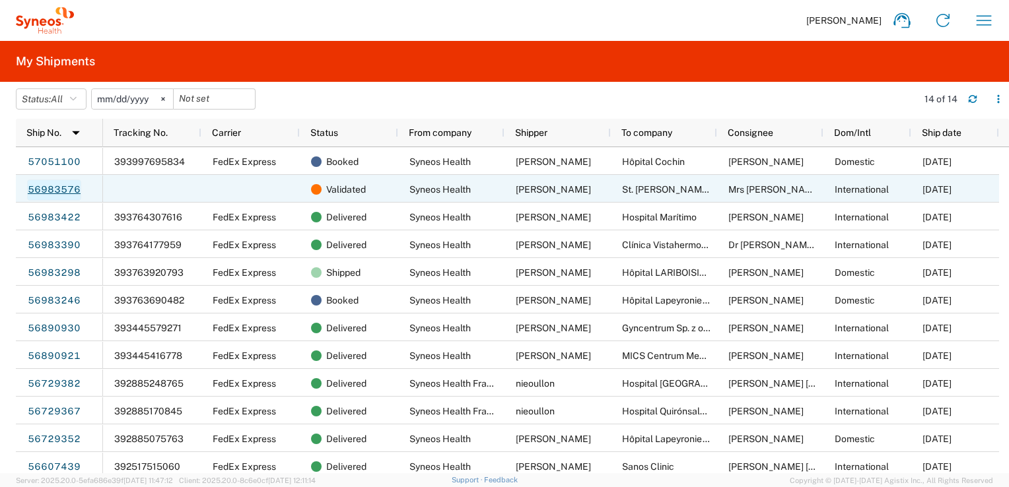
click at [59, 189] on link "56983576" at bounding box center [54, 190] width 54 height 21
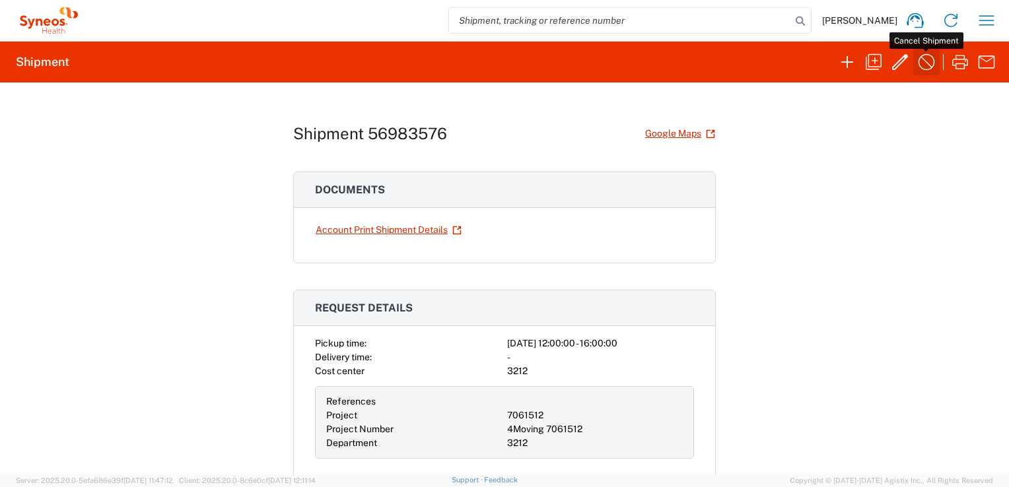
click at [927, 61] on icon "button" at bounding box center [926, 61] width 21 height 21
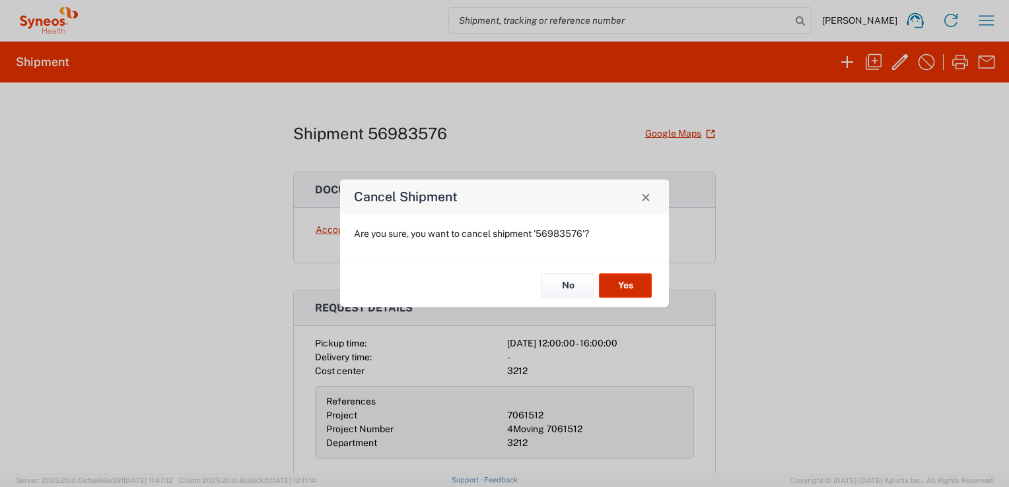
click at [634, 292] on button "Yes" at bounding box center [625, 285] width 53 height 24
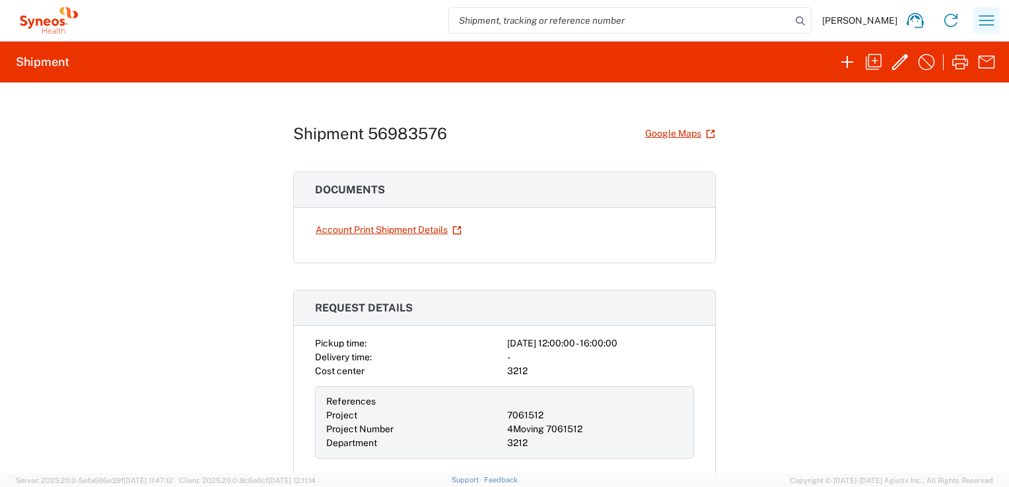
click at [983, 25] on icon "button" at bounding box center [986, 20] width 21 height 21
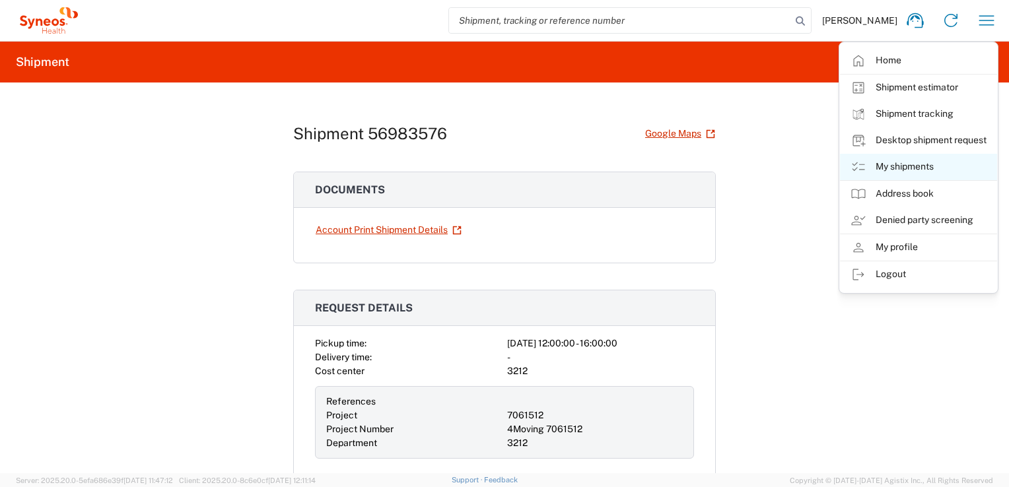
click at [895, 172] on link "My shipments" at bounding box center [918, 167] width 157 height 26
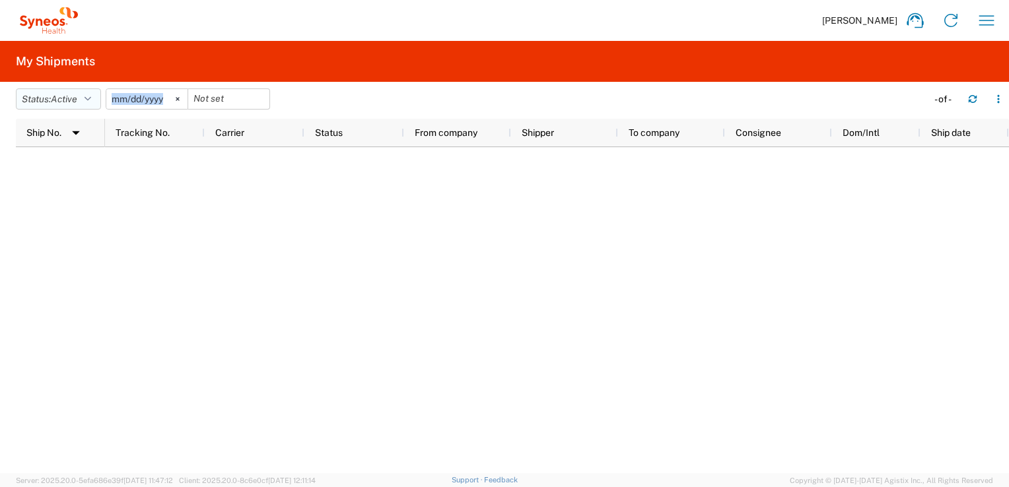
drag, startPoint x: 56, startPoint y: 110, endPoint x: 58, endPoint y: 103, distance: 6.9
click at [58, 103] on agx-table-filter-chips "Status: Active Active All Approved Booked Canceled Delivered Denied New On Hold…" at bounding box center [468, 103] width 905 height 30
click at [57, 101] on span "Active" at bounding box center [64, 99] width 26 height 11
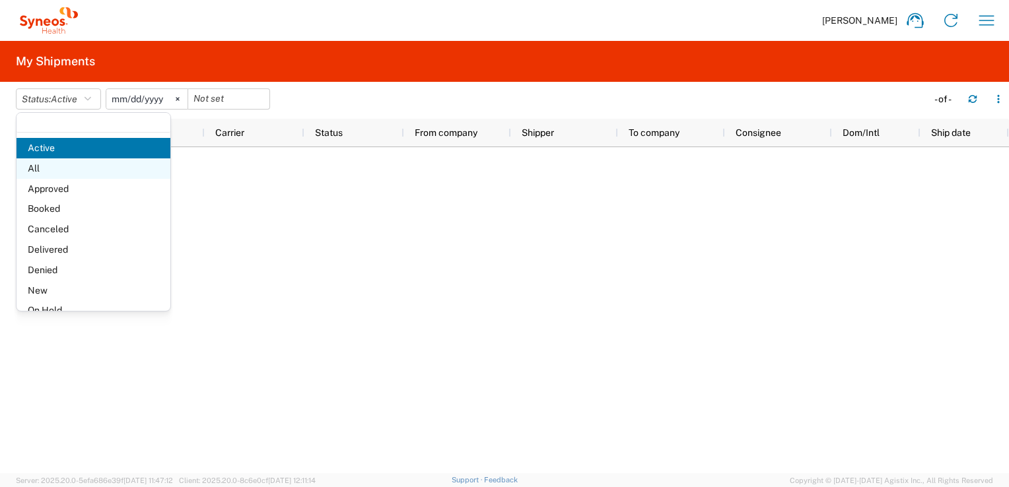
click at [35, 170] on span "All" at bounding box center [94, 168] width 154 height 20
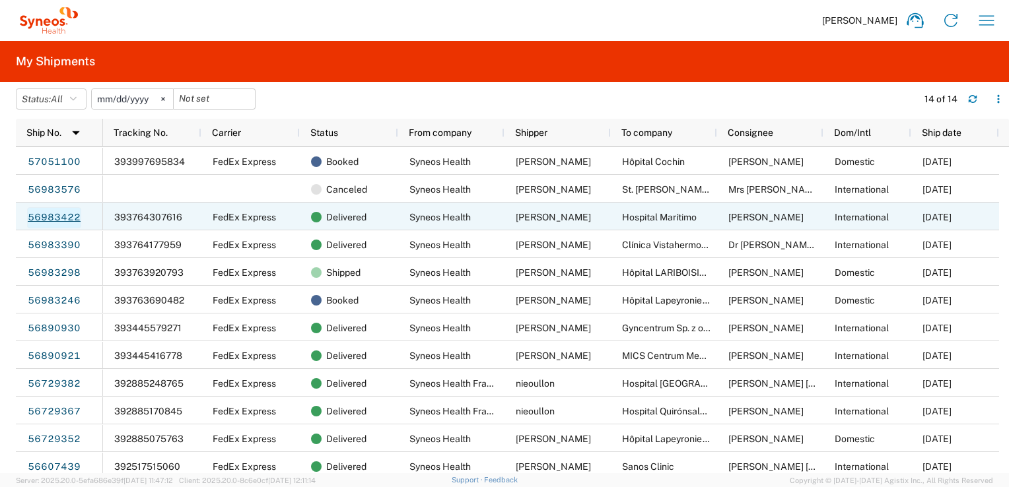
click at [59, 220] on link "56983422" at bounding box center [54, 217] width 54 height 21
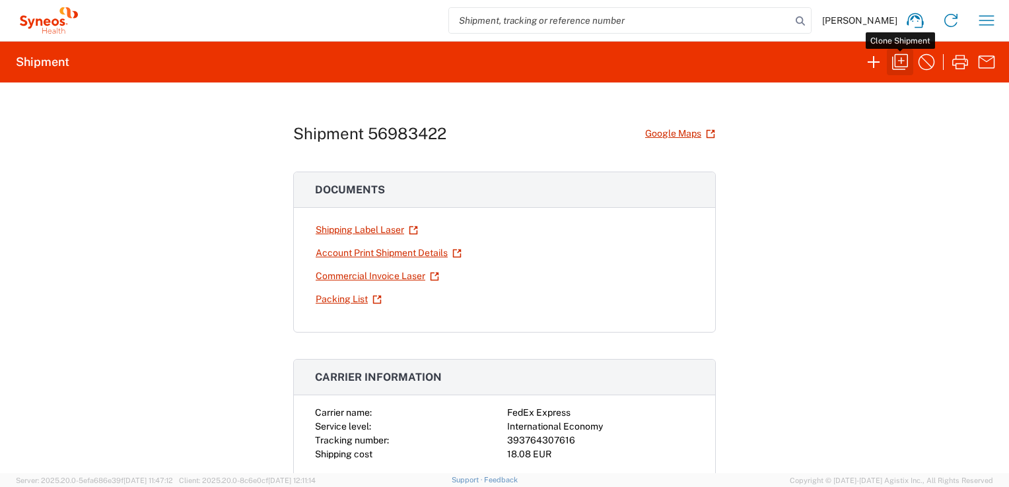
click at [903, 57] on icon "button" at bounding box center [899, 61] width 21 height 21
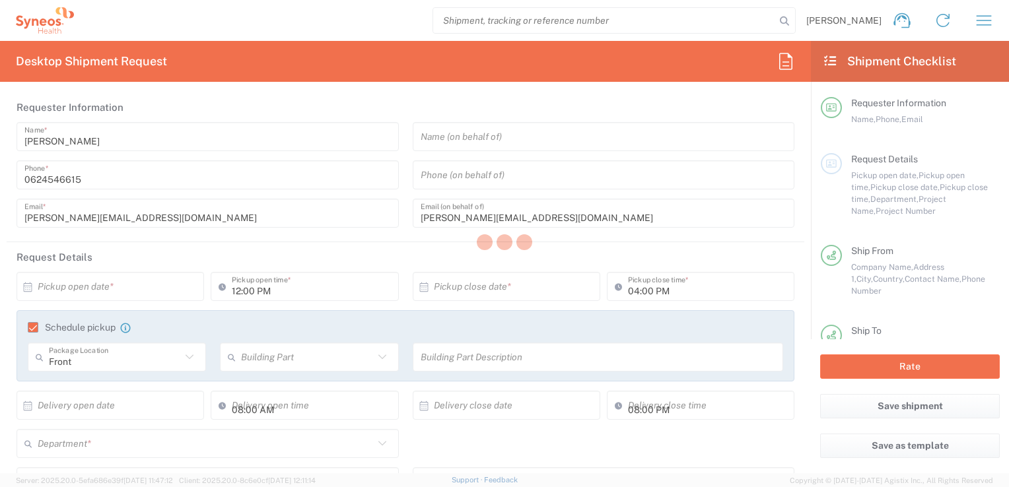
type input "Envelope"
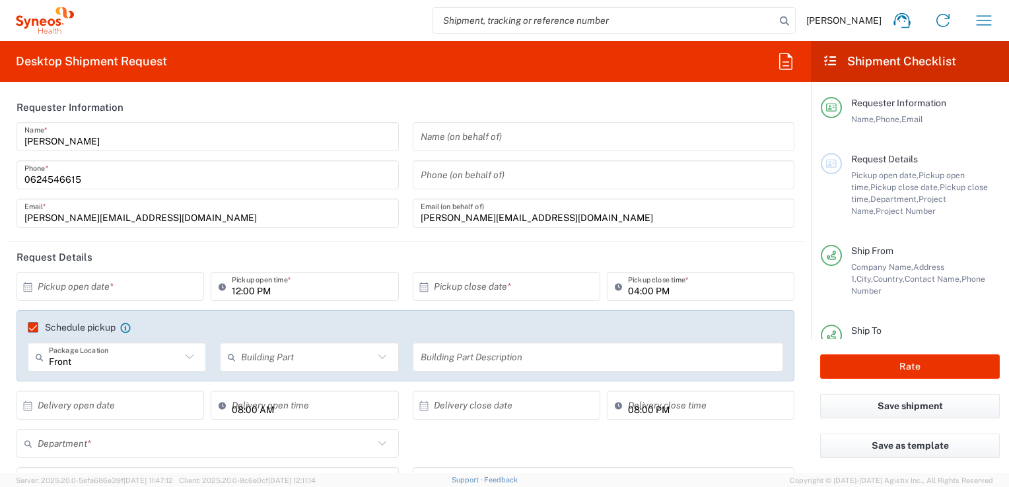
type input "7061512"
type input "3212"
type input "4Moving 7061512"
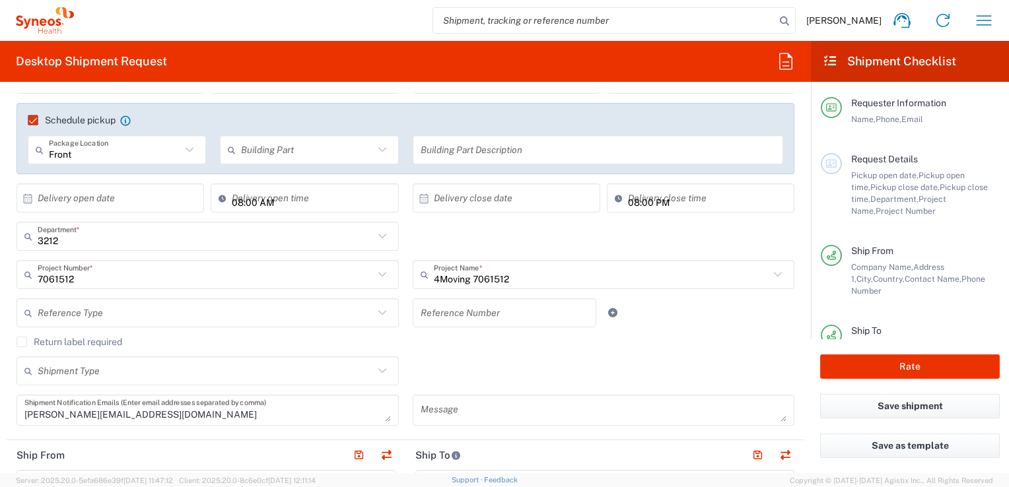
scroll to position [264, 0]
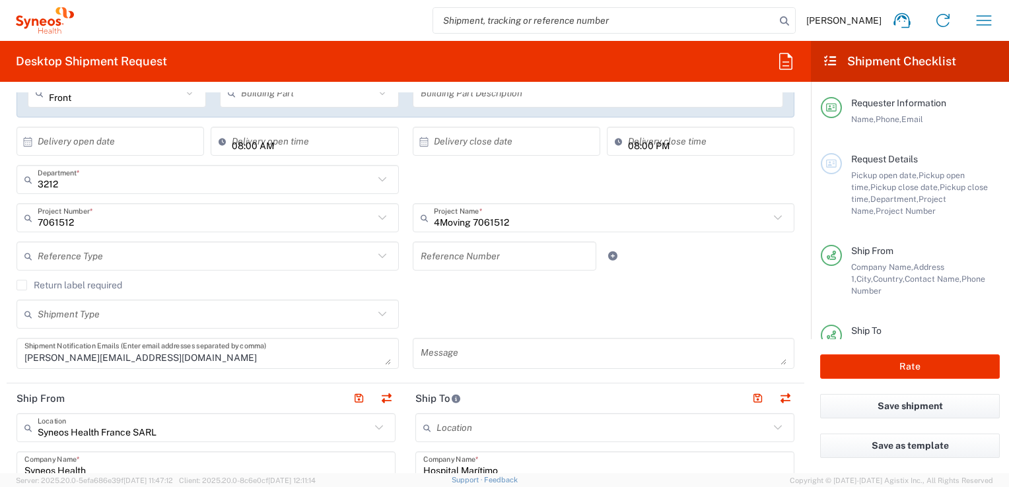
click at [403, 176] on div "3212 Department * 3212 3000 3100 3109 3110 3111 3112 3125 3130 3135 3136 3150 3…" at bounding box center [406, 184] width 792 height 38
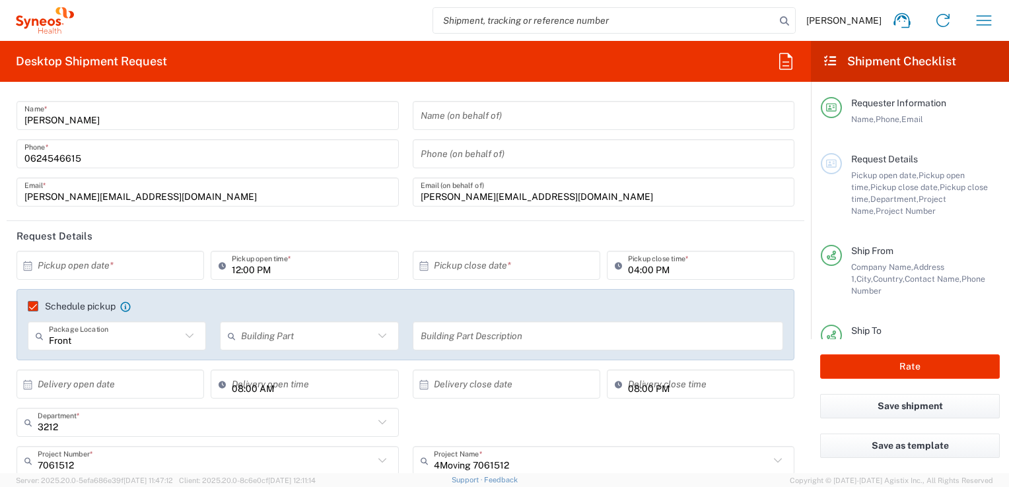
scroll to position [0, 0]
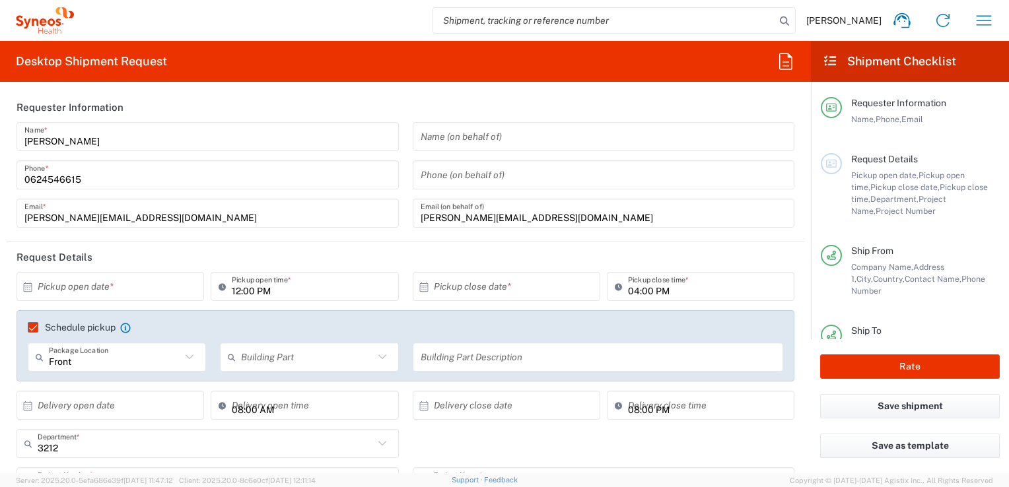
click at [73, 285] on input "text" at bounding box center [113, 286] width 151 height 23
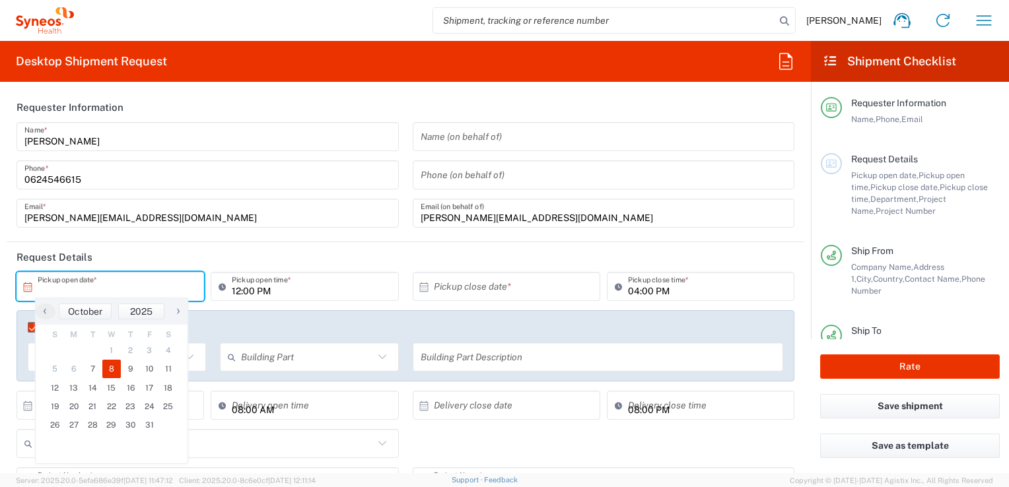
click at [115, 369] on span "8" at bounding box center [111, 369] width 19 height 18
type input "[DATE]"
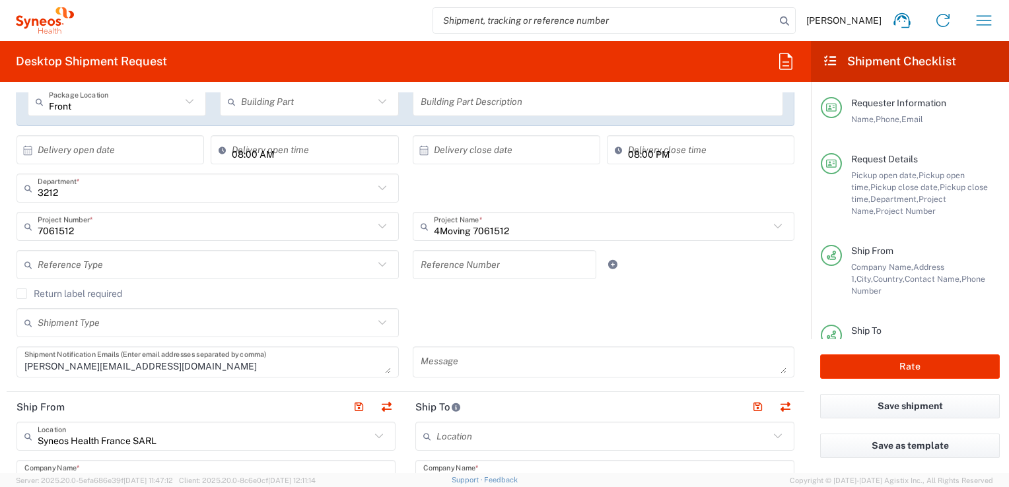
scroll to position [264, 0]
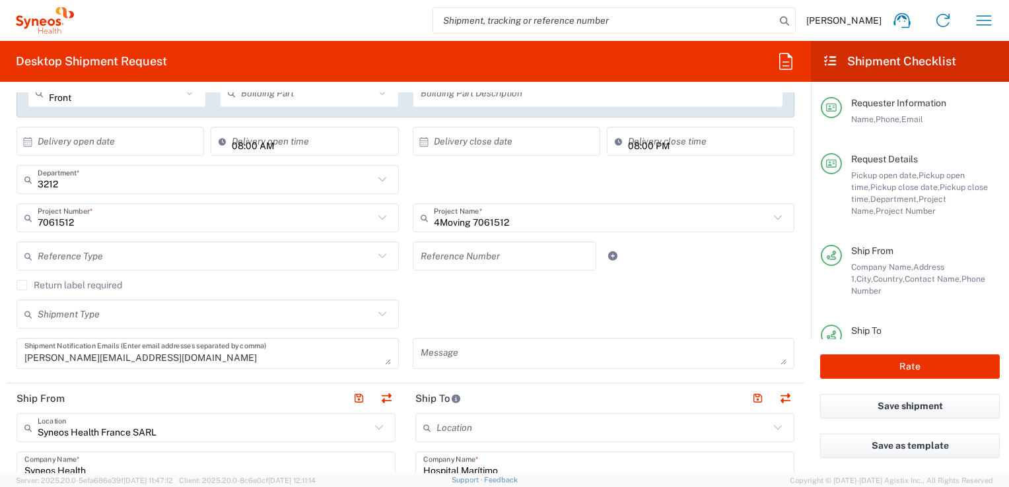
click at [473, 265] on input "text" at bounding box center [505, 256] width 168 height 23
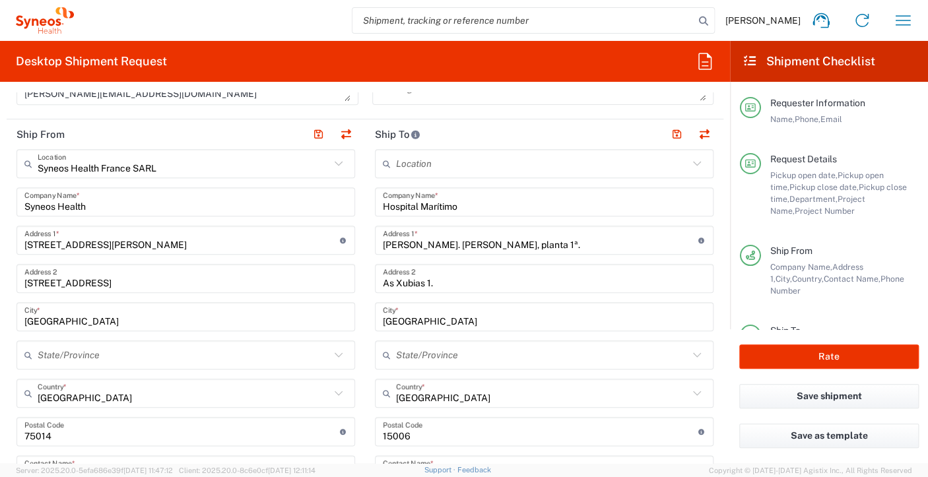
scroll to position [594, 0]
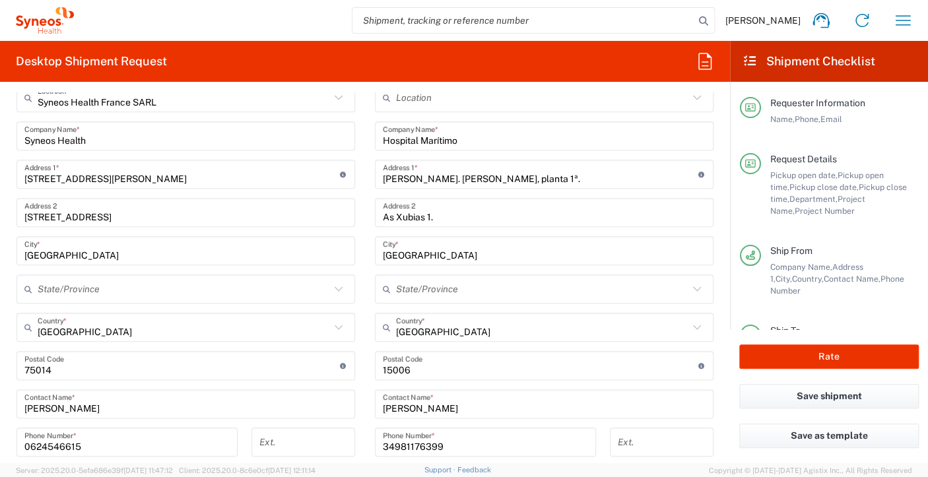
type input "7061512-ESP-06"
drag, startPoint x: 510, startPoint y: 139, endPoint x: 496, endPoint y: 143, distance: 14.3
click at [507, 140] on input "Hospital Marítimo" at bounding box center [544, 136] width 323 height 23
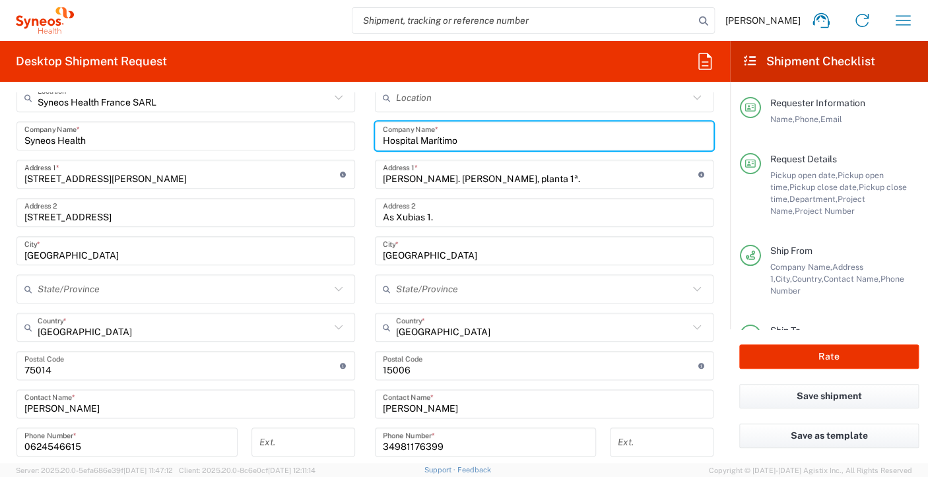
drag, startPoint x: 473, startPoint y: 137, endPoint x: 359, endPoint y: 131, distance: 115.0
click at [359, 131] on div "Ship From Syneos Health [GEOGRAPHIC_DATA] SARL Location Syneos Health [GEOGRAPH…" at bounding box center [365, 386] width 717 height 666
paste input "Consorci Corporació Sanitària [GEOGRAPHIC_DATA]."
click at [600, 137] on input "Consorci Corporació Sanitària [GEOGRAPHIC_DATA]." at bounding box center [544, 136] width 323 height 23
paste input "[STREET_ADDRESS]."
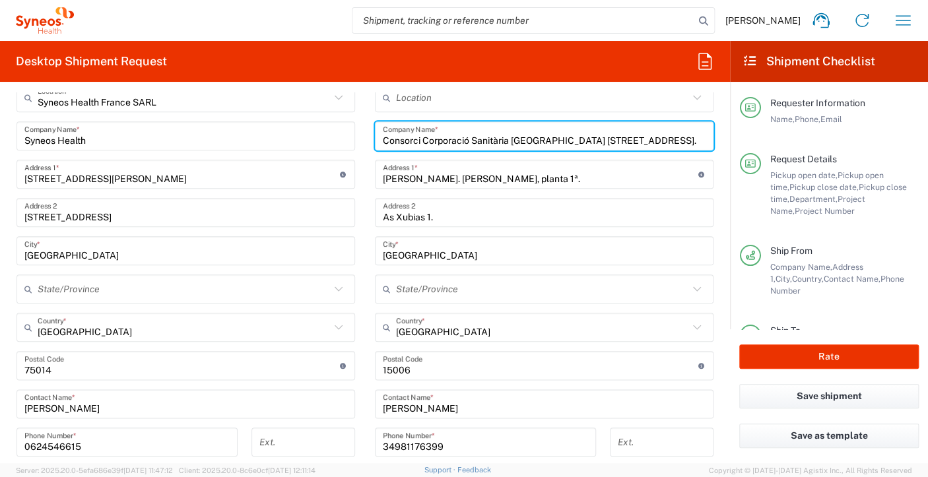
type input "Consorci Corporació Sanitària [GEOGRAPHIC_DATA] [STREET_ADDRESS]."
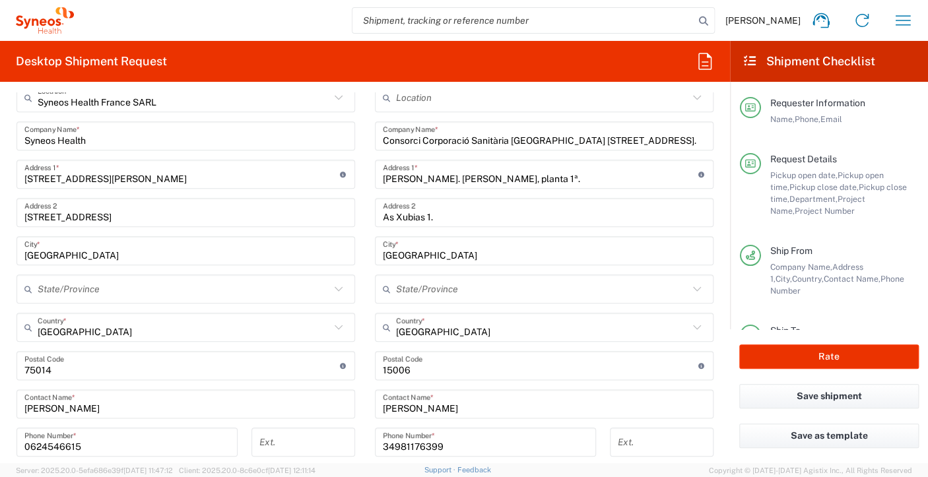
click at [528, 166] on input "[PERSON_NAME]. [PERSON_NAME], planta 1ª." at bounding box center [541, 174] width 316 height 23
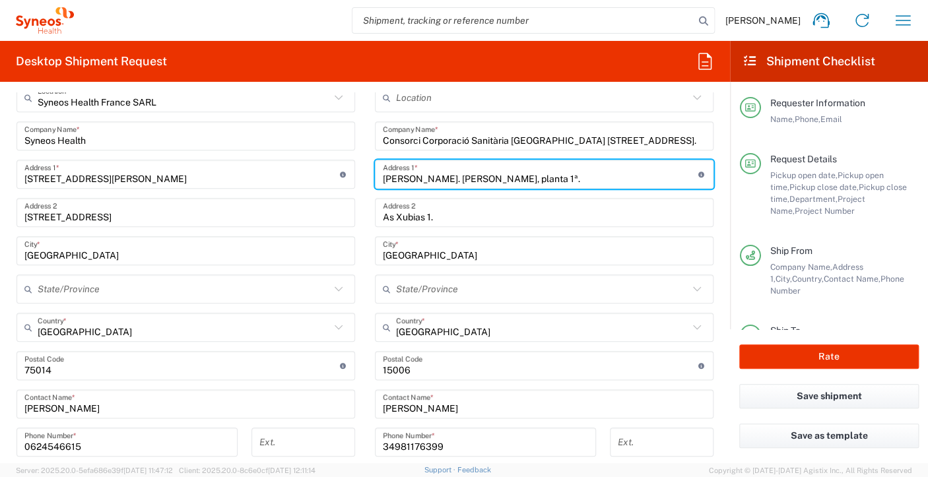
drag, startPoint x: 514, startPoint y: 176, endPoint x: 380, endPoint y: 168, distance: 133.6
click at [383, 168] on input "[PERSON_NAME]. [PERSON_NAME], planta 1ª." at bounding box center [541, 174] width 316 height 23
paste input "Edifici VII Centenari. [GEOGRAPHIC_DATA]. Sala D. Unitat Assajos Clínics de Reu…"
type input "Edifici VII Centenari. [GEOGRAPHIC_DATA]. Sala D. Unitat Assajos Clínics de Reu…"
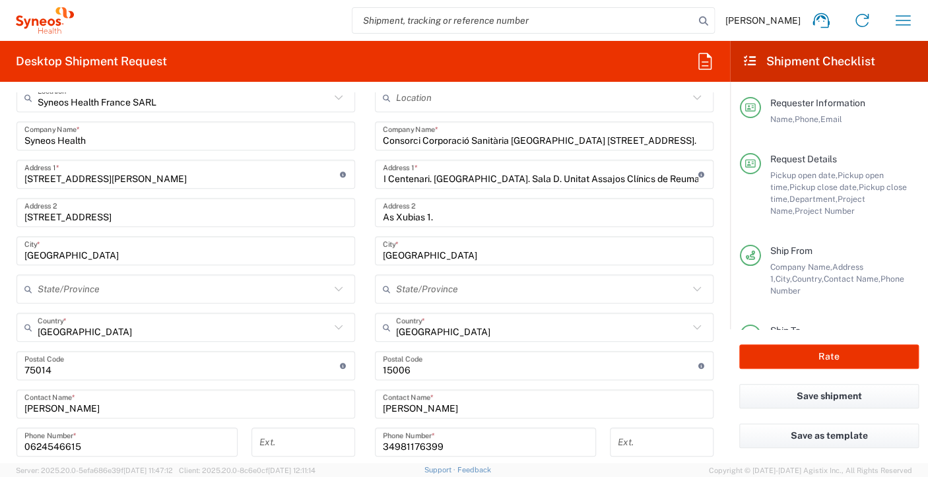
scroll to position [0, 0]
click at [559, 180] on input "Edifici VII Centenari. [GEOGRAPHIC_DATA]. Sala D. Unitat Assajos Clínics de Reu…" at bounding box center [541, 174] width 316 height 23
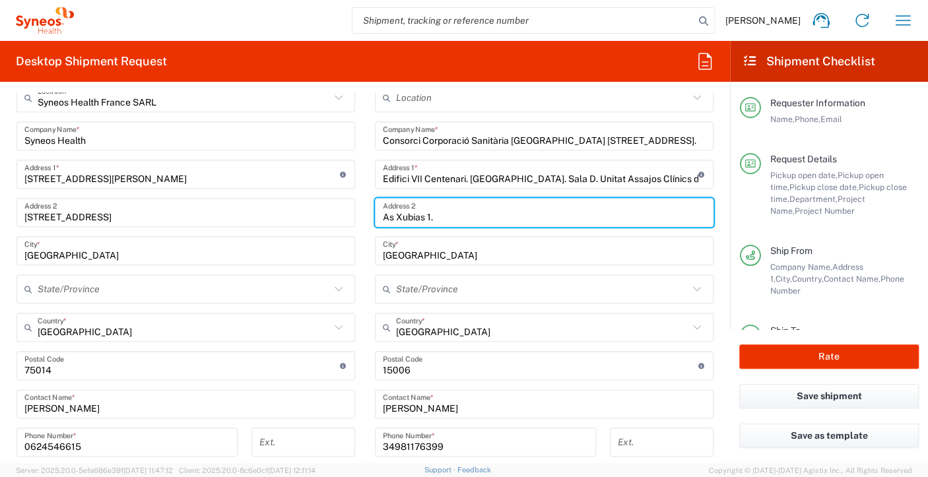
drag, startPoint x: 433, startPoint y: 215, endPoint x: 362, endPoint y: 205, distance: 71.2
click at [365, 205] on main "Location [PERSON_NAME] LLC-[GEOGRAPHIC_DATA] [GEOGRAPHIC_DATA] [GEOGRAPHIC_DATA…" at bounding box center [544, 360] width 359 height 555
click at [376, 175] on div "Edifici VII Centenari. [GEOGRAPHIC_DATA]. Sala D. Unitat Assajos Clínics de Reu…" at bounding box center [544, 174] width 339 height 29
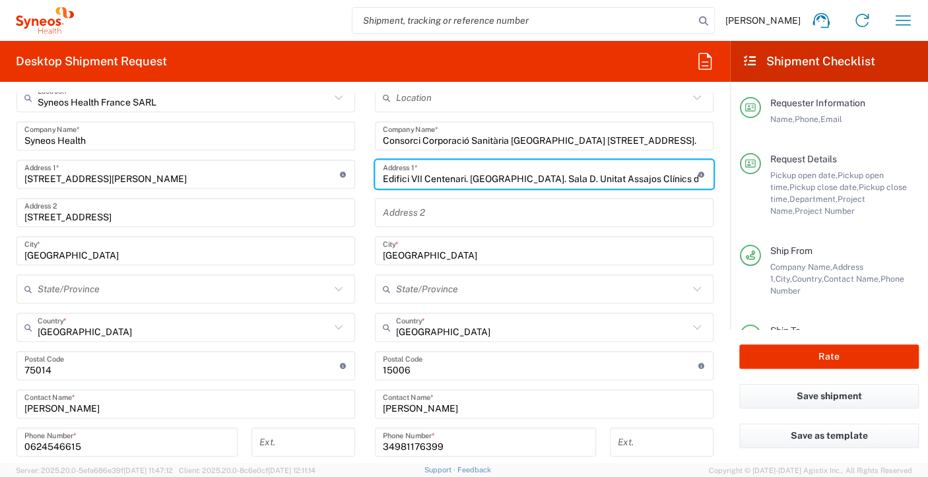
scroll to position [0, 36]
drag, startPoint x: 378, startPoint y: 176, endPoint x: 625, endPoint y: 173, distance: 247.6
click at [882, 170] on div "Desktop Shipment Request Requester Information [PERSON_NAME] Name * [PHONE_NUMB…" at bounding box center [464, 252] width 928 height 423
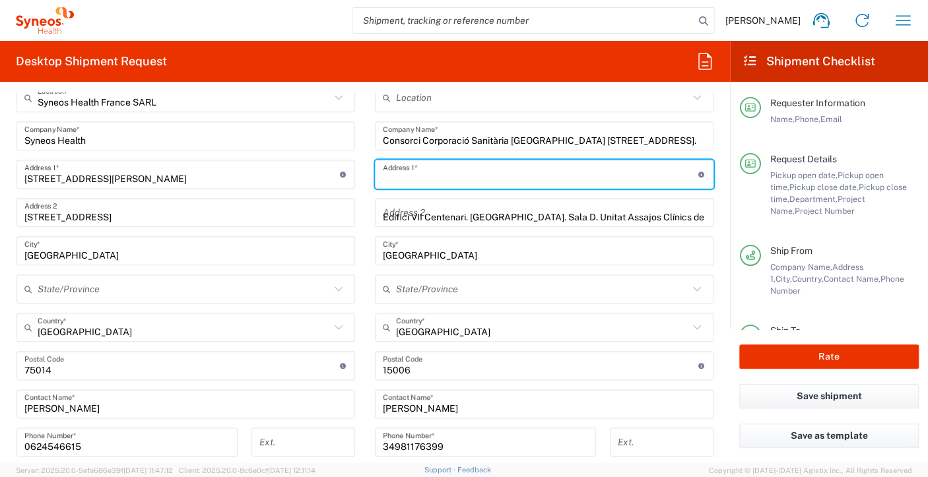
scroll to position [0, 0]
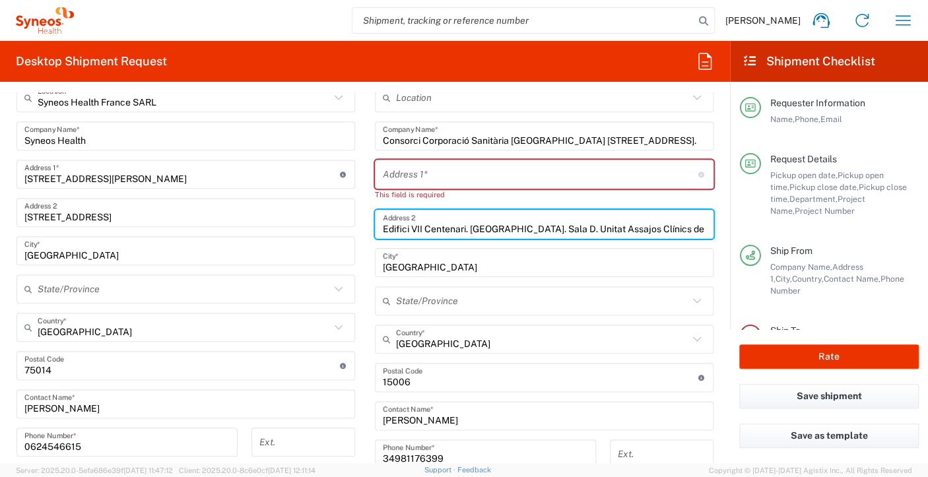
type input "Edifici VII Centenari. [GEOGRAPHIC_DATA]. Sala D. Unitat Assajos Clínics de Reu…"
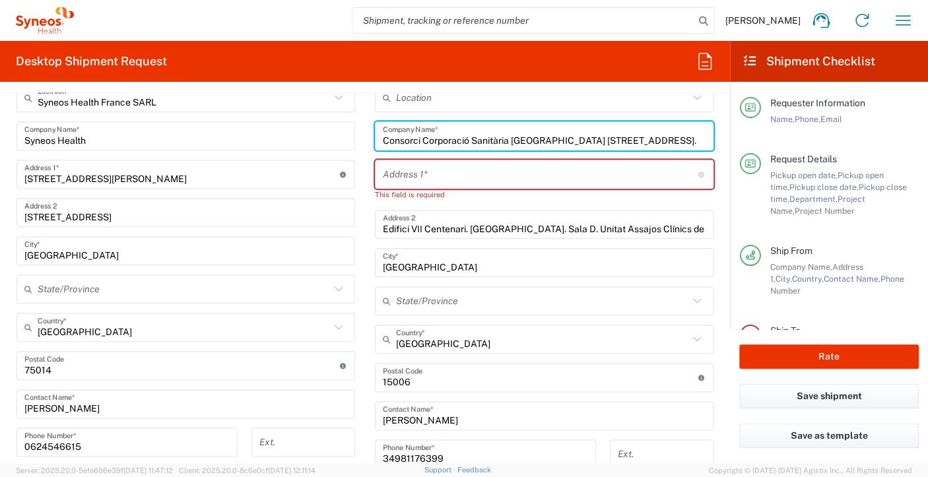
drag, startPoint x: 624, startPoint y: 139, endPoint x: 553, endPoint y: 137, distance: 70.7
click at [553, 137] on input "Consorci Corporació Sanitària [GEOGRAPHIC_DATA] [STREET_ADDRESS]." at bounding box center [544, 136] width 323 height 23
type input "Consorci Corporació Sanitària [GEOGRAPHIC_DATA]."
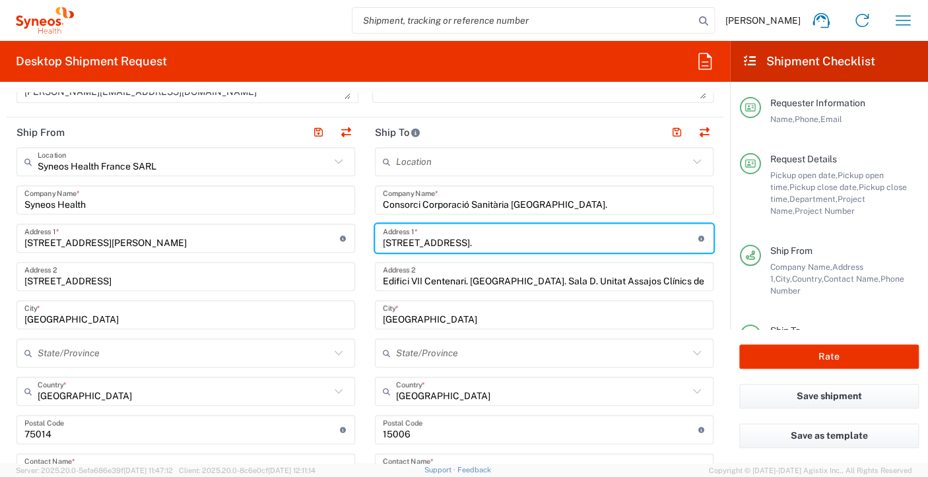
scroll to position [528, 0]
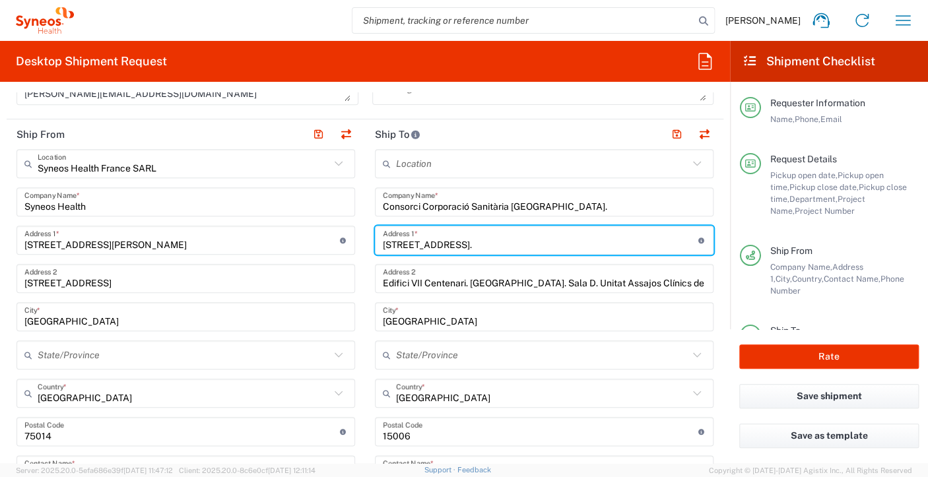
click at [524, 244] on input "[STREET_ADDRESS]." at bounding box center [541, 240] width 316 height 23
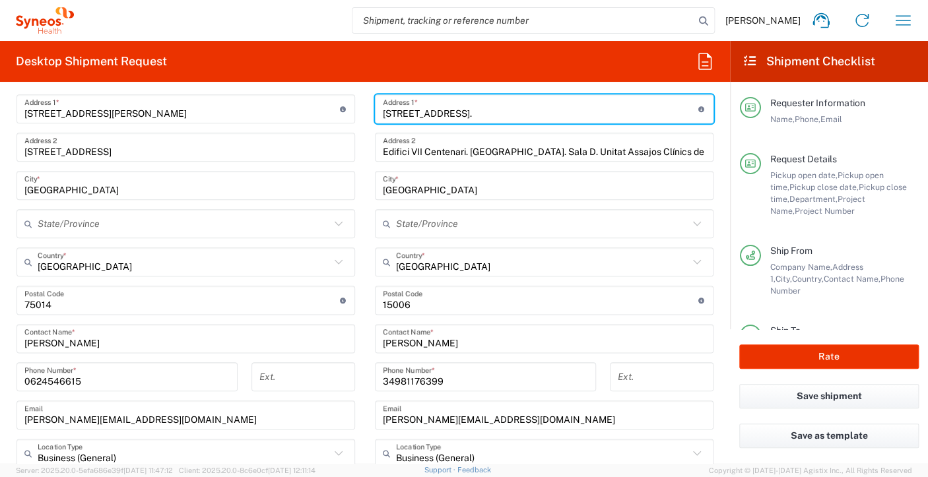
scroll to position [660, 0]
type input "[STREET_ADDRESS]."
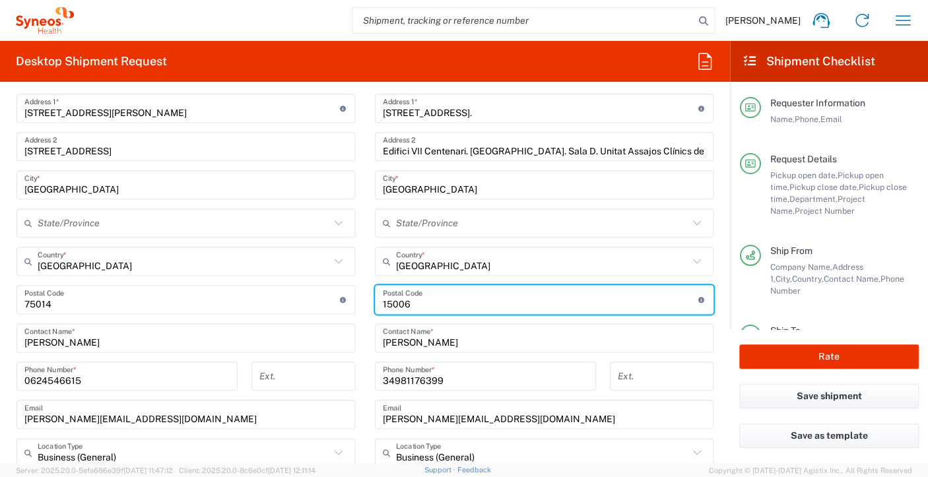
drag, startPoint x: 435, startPoint y: 308, endPoint x: 360, endPoint y: 308, distance: 74.6
click at [365, 308] on main "Location [PERSON_NAME] LLC-[GEOGRAPHIC_DATA] [GEOGRAPHIC_DATA] [GEOGRAPHIC_DATA…" at bounding box center [544, 294] width 359 height 555
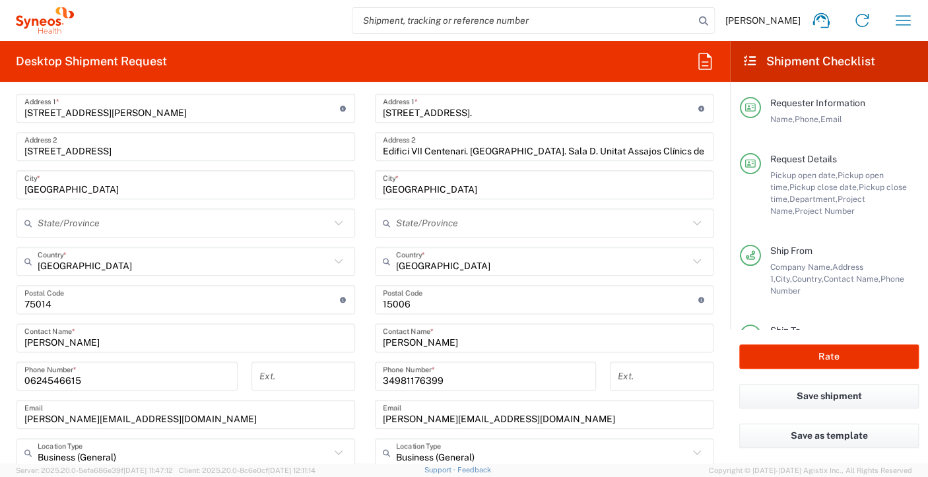
click at [417, 298] on input "undefined" at bounding box center [541, 300] width 316 height 23
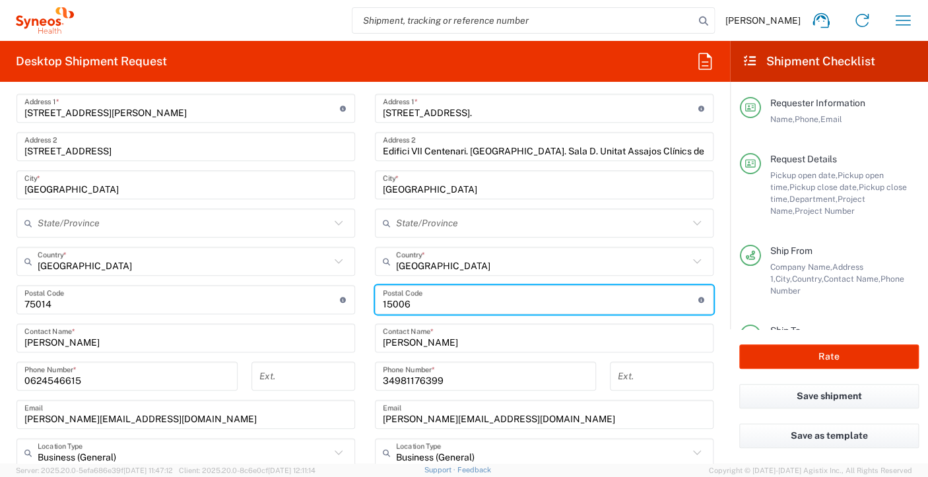
drag, startPoint x: 409, startPoint y: 298, endPoint x: 357, endPoint y: 303, distance: 53.1
click at [357, 303] on div "Ship From Syneos Health [GEOGRAPHIC_DATA] SARL Location Syneos Health [GEOGRAPH…" at bounding box center [365, 320] width 717 height 666
paste input "08208"
type input "08208"
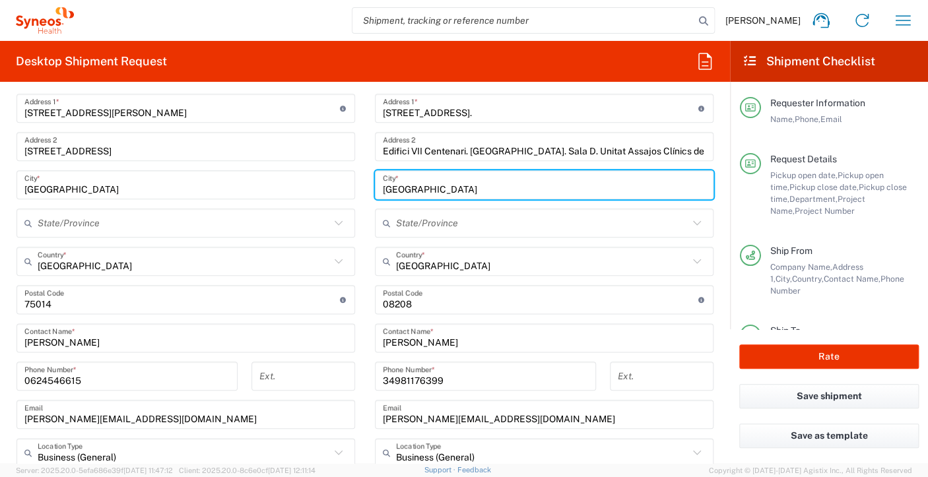
drag, startPoint x: 436, startPoint y: 186, endPoint x: 372, endPoint y: 179, distance: 63.8
click at [375, 179] on div "A [GEOGRAPHIC_DATA] *" at bounding box center [544, 184] width 339 height 29
paste input "[GEOGRAPHIC_DATA]"
type input "[GEOGRAPHIC_DATA]"
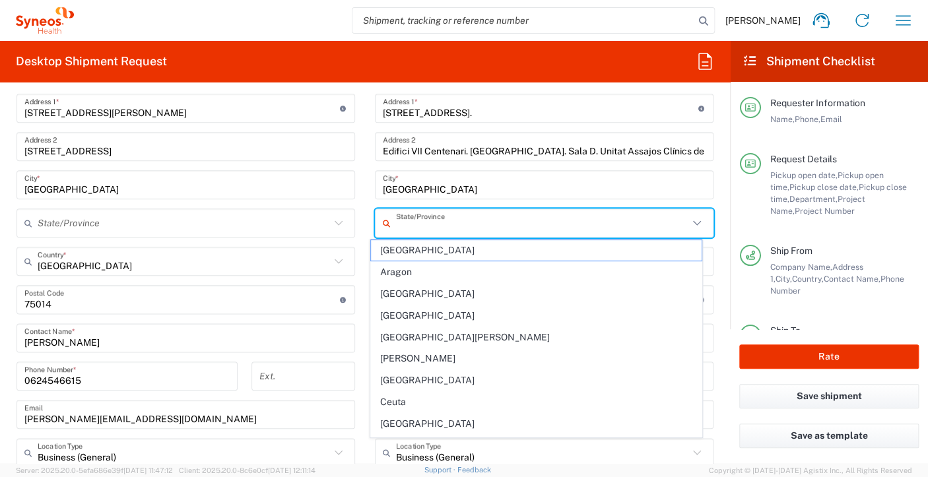
click at [449, 220] on input "text" at bounding box center [542, 223] width 292 height 23
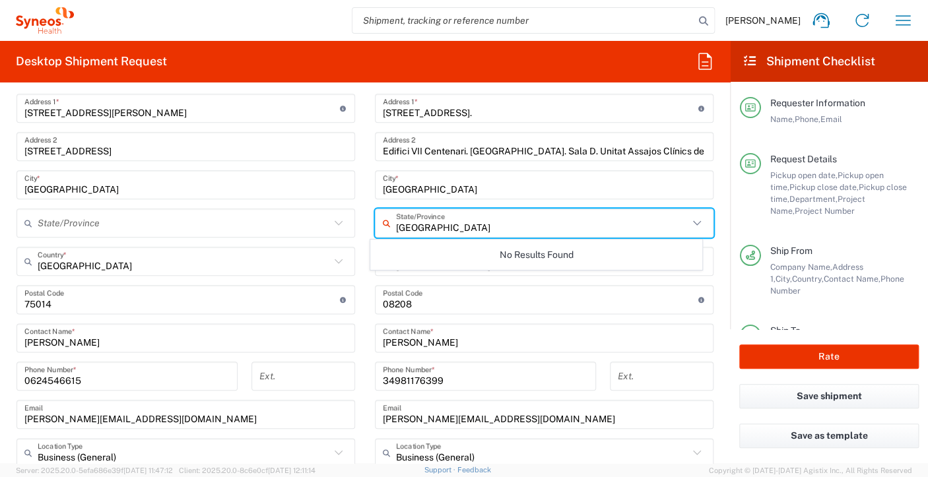
type input "[GEOGRAPHIC_DATA]"
drag, startPoint x: 483, startPoint y: 184, endPoint x: 477, endPoint y: 195, distance: 13.6
click at [483, 184] on input "[GEOGRAPHIC_DATA]" at bounding box center [544, 185] width 323 height 23
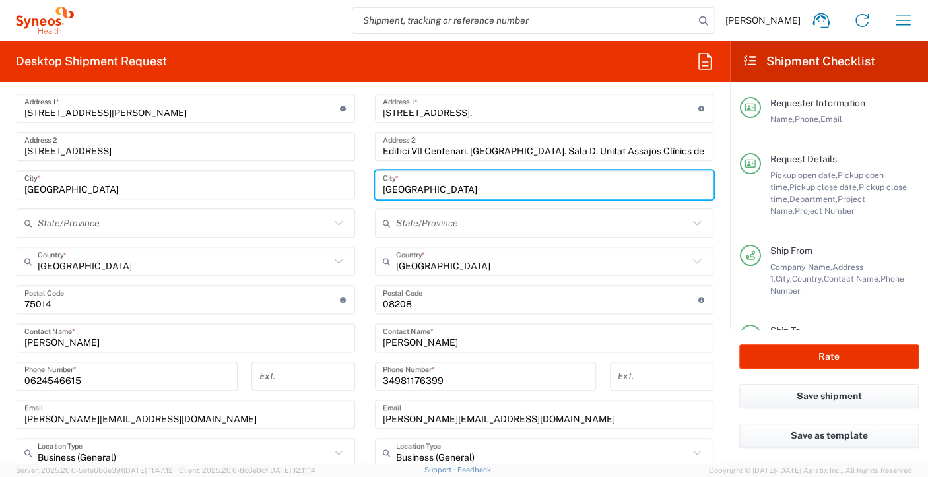
click at [446, 188] on input "[GEOGRAPHIC_DATA]" at bounding box center [544, 185] width 323 height 23
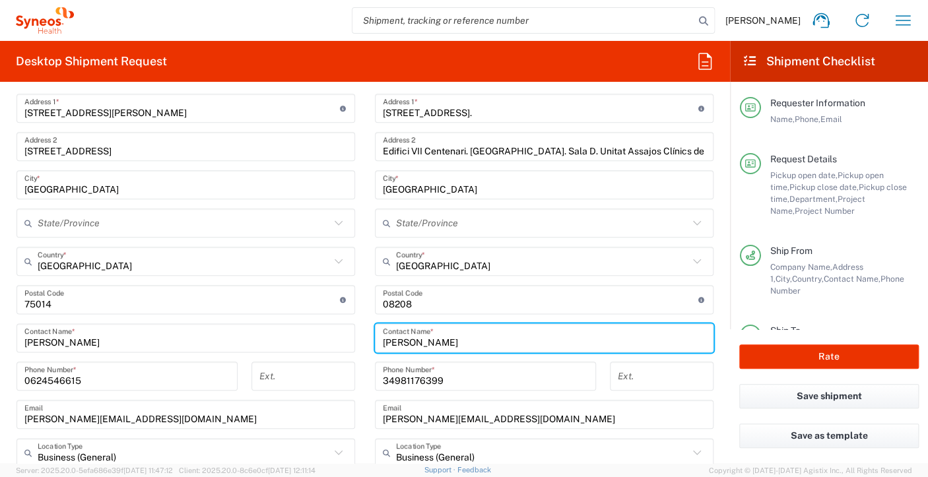
drag, startPoint x: 479, startPoint y: 335, endPoint x: 438, endPoint y: 335, distance: 40.3
click at [440, 333] on input "[PERSON_NAME]" at bounding box center [544, 338] width 323 height 23
drag, startPoint x: 458, startPoint y: 337, endPoint x: 366, endPoint y: 335, distance: 91.1
click at [366, 335] on main "Location [PERSON_NAME] LLC-[GEOGRAPHIC_DATA] [GEOGRAPHIC_DATA] [GEOGRAPHIC_DATA…" at bounding box center [544, 294] width 359 height 555
paste input "[PERSON_NAME]"
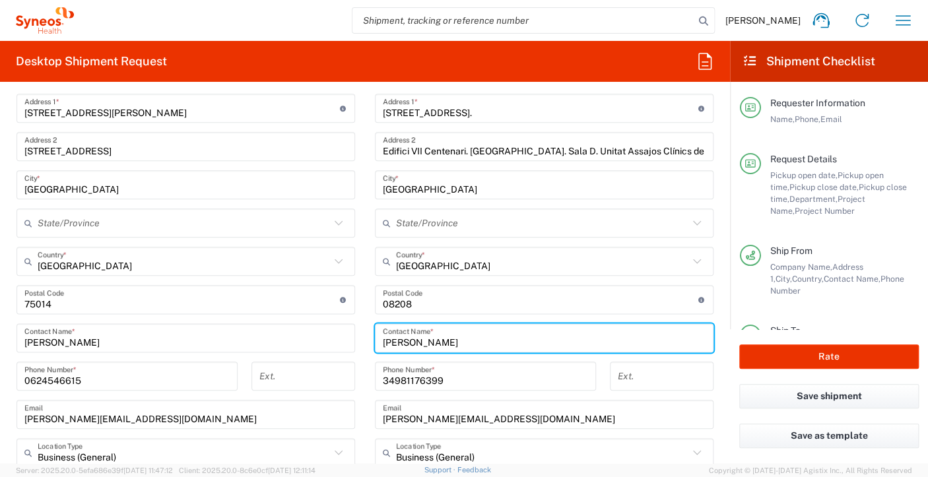
type input "[PERSON_NAME]"
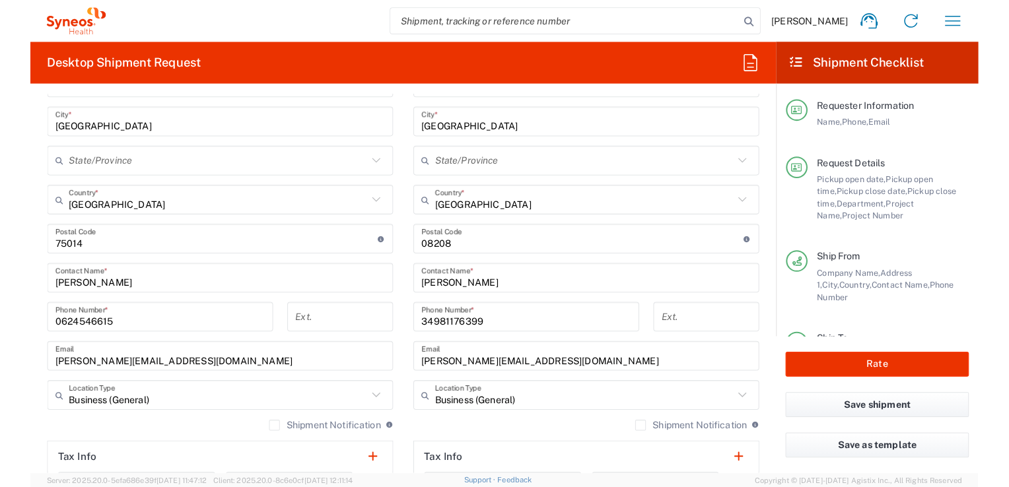
scroll to position [792, 0]
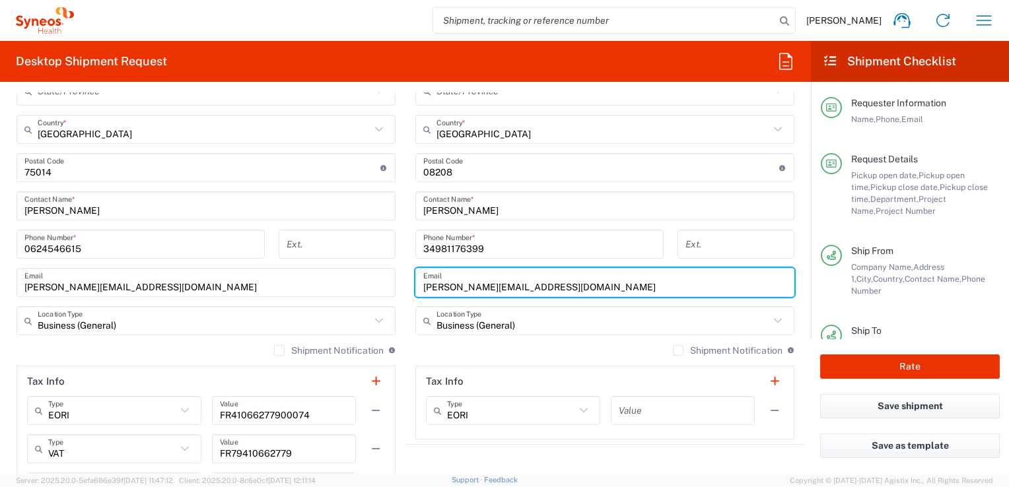
drag, startPoint x: 558, startPoint y: 287, endPoint x: 413, endPoint y: 289, distance: 144.6
click at [415, 288] on div "[PERSON_NAME][EMAIL_ADDRESS][DOMAIN_NAME] Email" at bounding box center [604, 282] width 379 height 29
paste input "[EMAIL_ADDRESS][DOMAIN_NAME]"
type input "[EMAIL_ADDRESS][DOMAIN_NAME]"
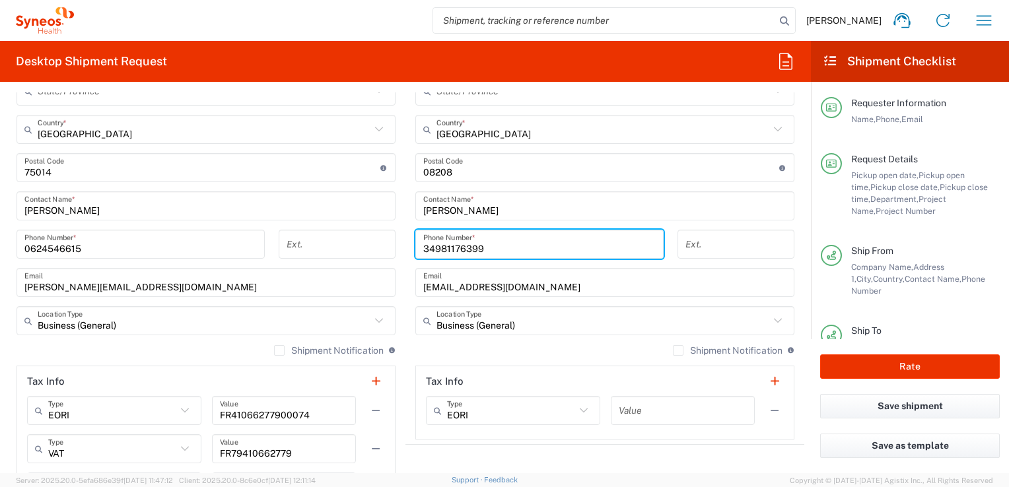
drag, startPoint x: 483, startPoint y: 246, endPoint x: 384, endPoint y: 243, distance: 99.7
click at [384, 243] on div "Ship From Syneos Health [GEOGRAPHIC_DATA] SARL Location Syneos Health [GEOGRAPH…" at bounding box center [406, 188] width 798 height 666
paste input "37231010"
type input "34937231010"
click at [699, 244] on input "tel" at bounding box center [735, 244] width 101 height 23
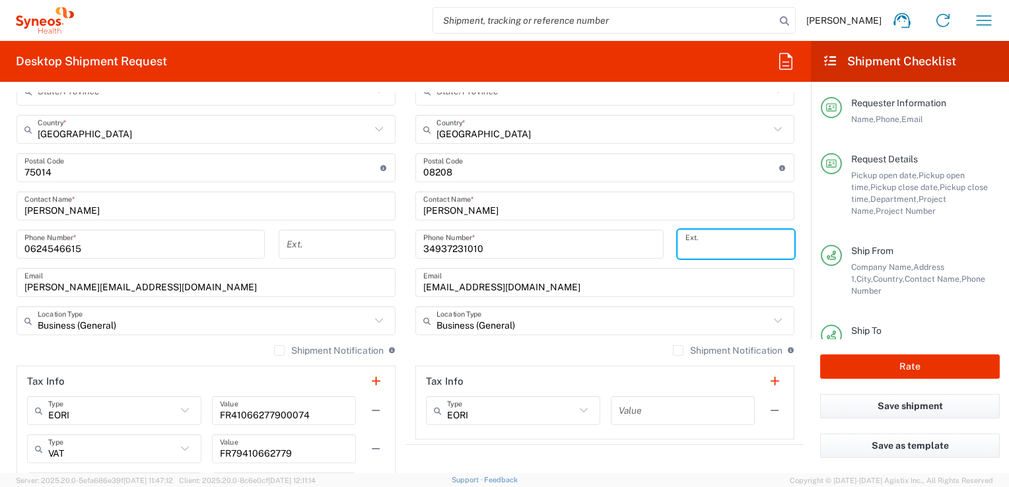
paste input "84082"
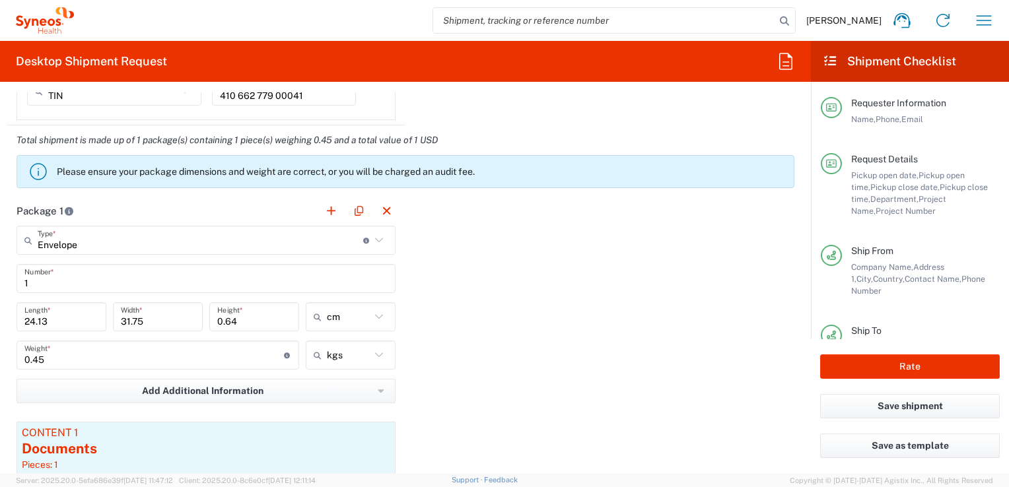
scroll to position [1320, 0]
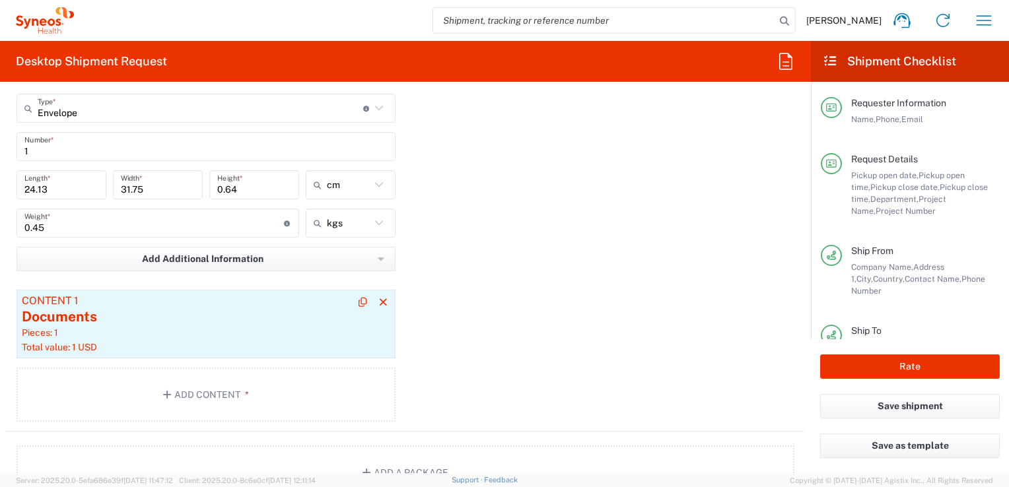
type input "84082"
click at [202, 313] on div "Documents" at bounding box center [206, 317] width 368 height 20
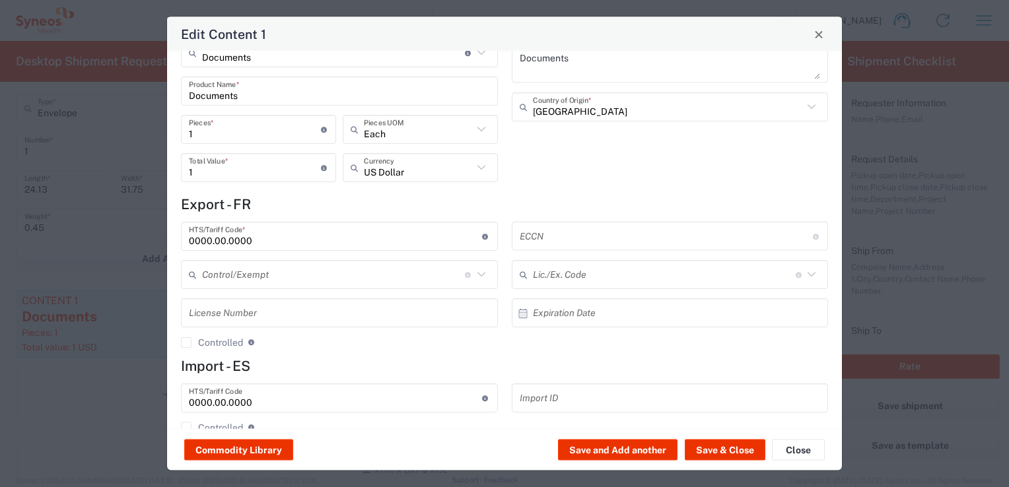
scroll to position [53, 0]
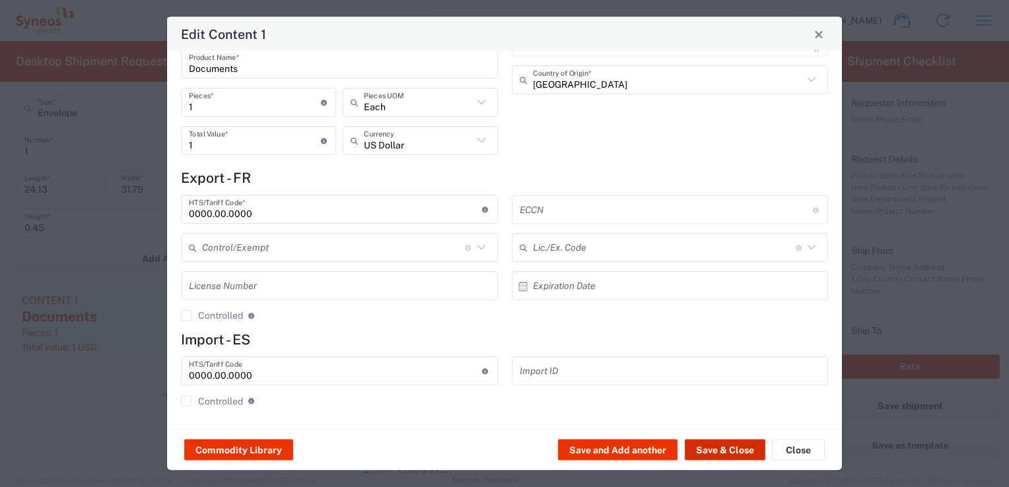
click at [716, 451] on button "Save & Close" at bounding box center [725, 450] width 81 height 21
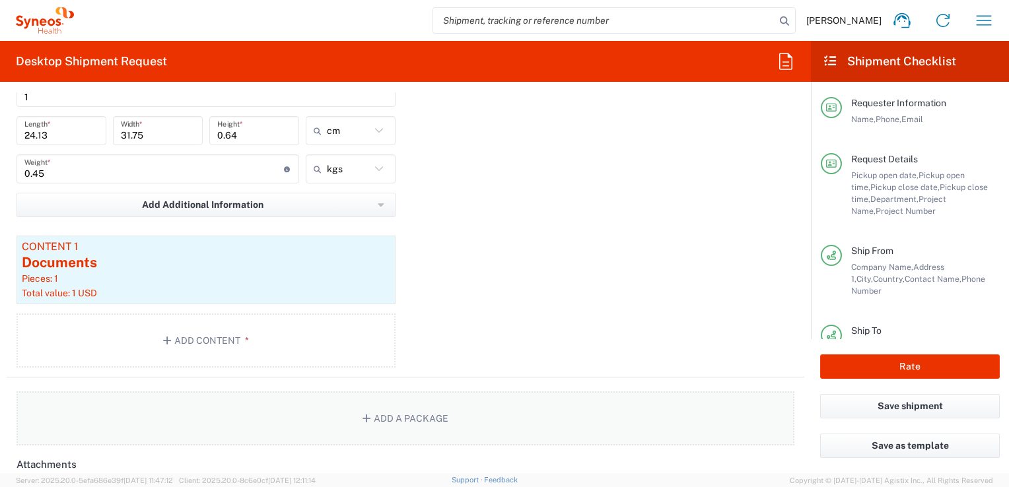
scroll to position [1452, 0]
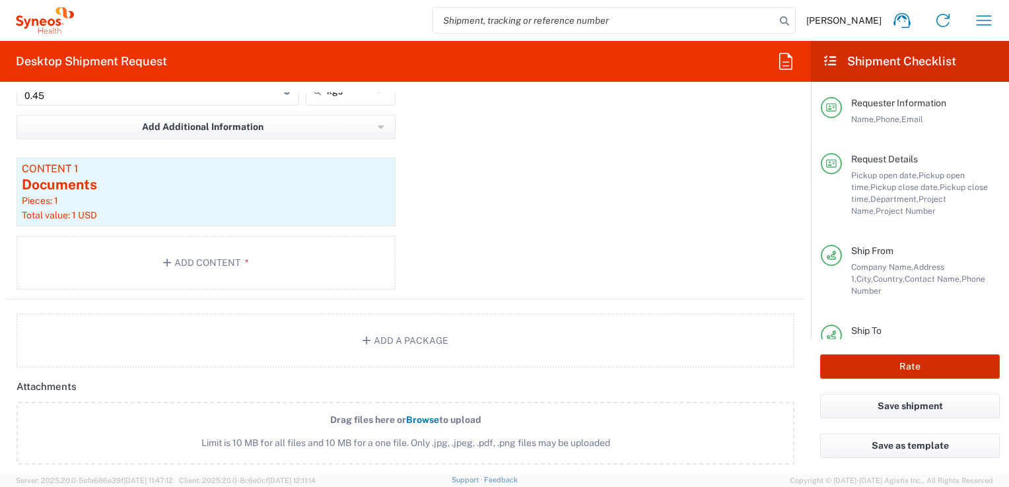
click at [920, 368] on button "Rate" at bounding box center [910, 367] width 180 height 24
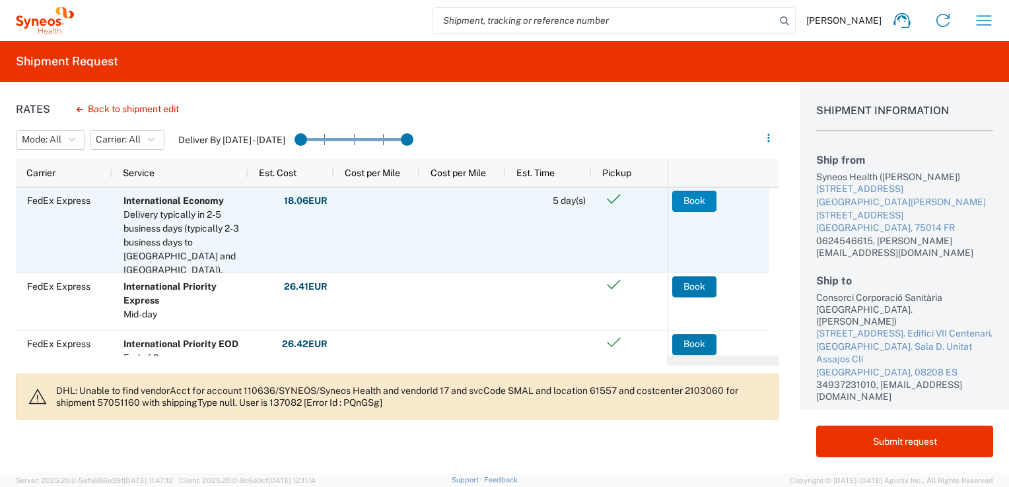
click at [695, 200] on button "Book" at bounding box center [694, 201] width 44 height 21
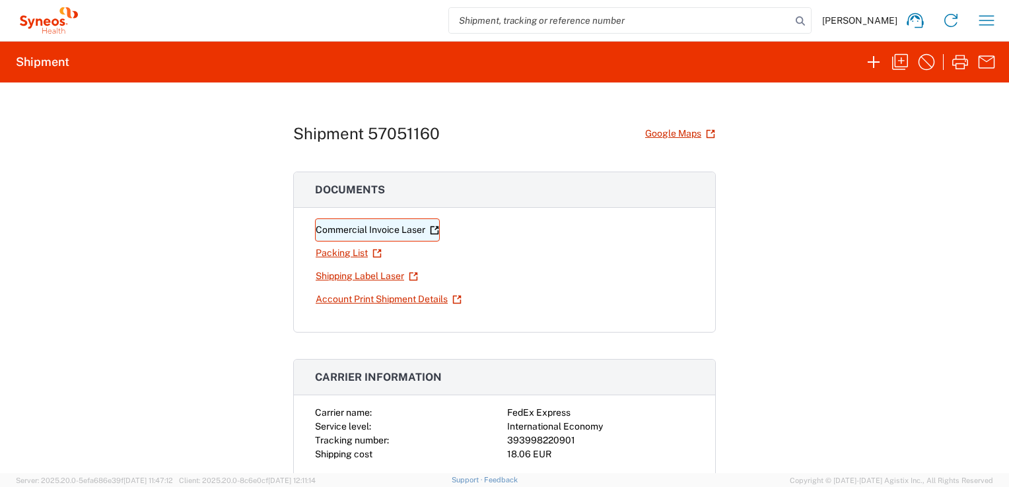
click at [347, 226] on link "Commercial Invoice Laser" at bounding box center [377, 230] width 125 height 23
click at [356, 275] on link "Shipping Label Laser" at bounding box center [367, 276] width 104 height 23
